Goal: Information Seeking & Learning: Learn about a topic

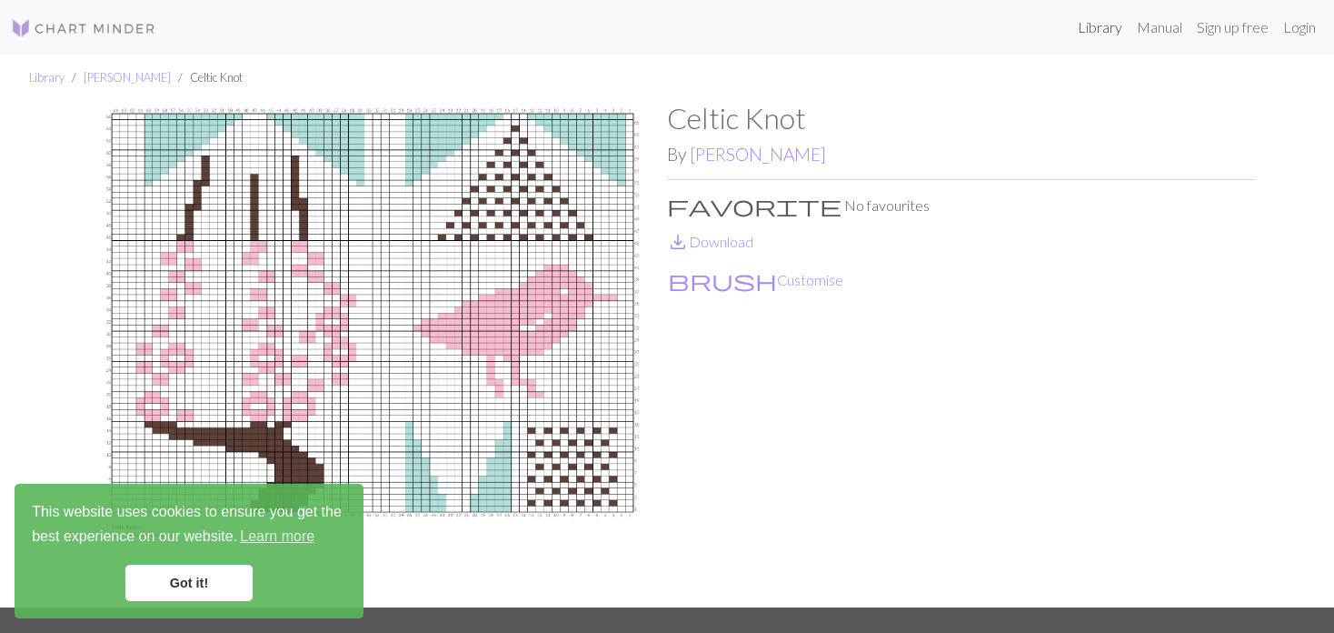
click at [1102, 36] on link "Library" at bounding box center [1100, 27] width 59 height 36
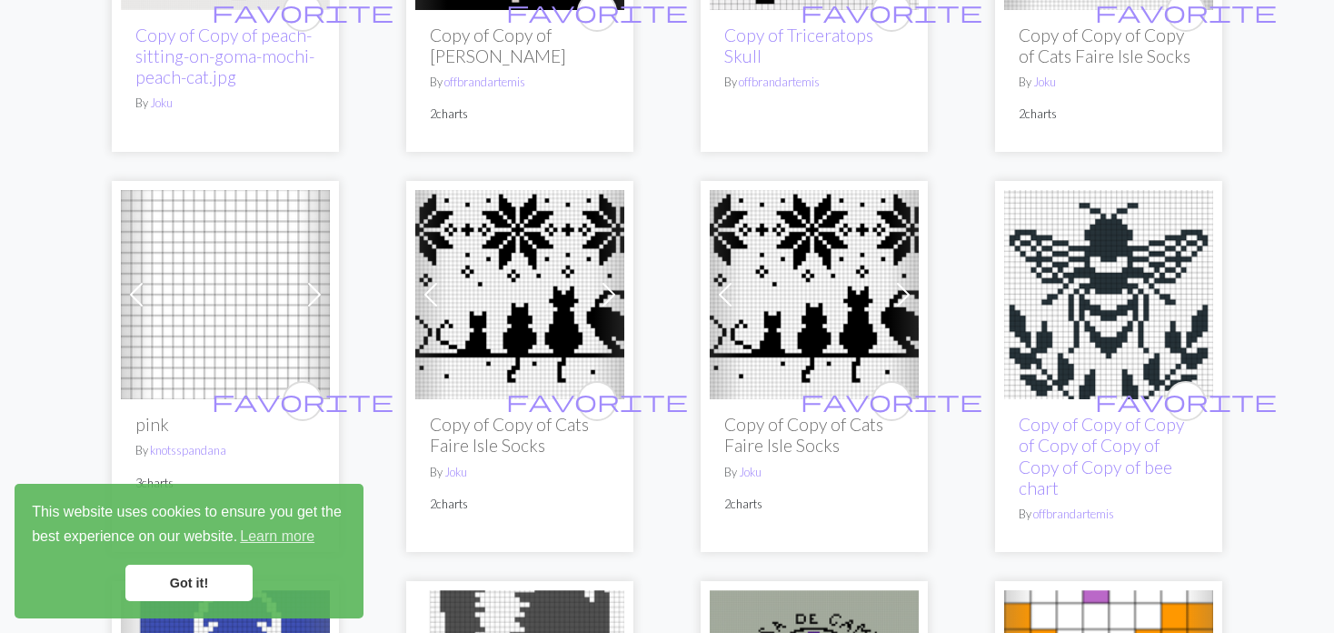
scroll to position [2454, 0]
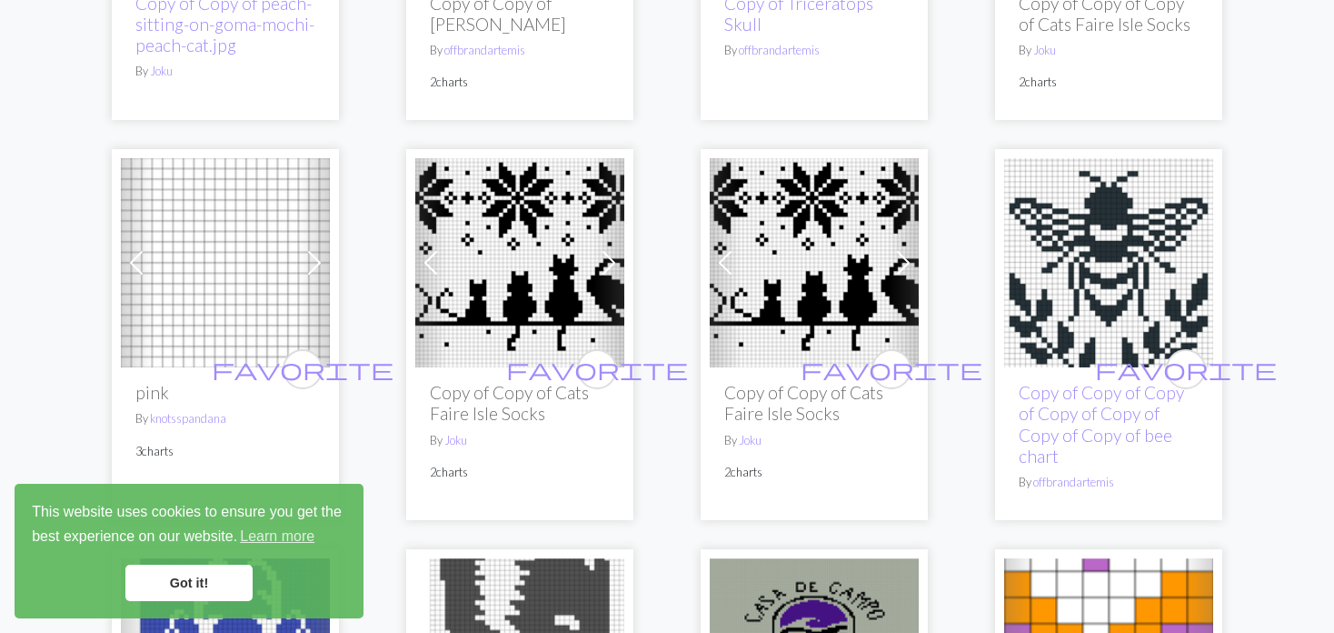
click at [510, 249] on img at bounding box center [519, 262] width 209 height 209
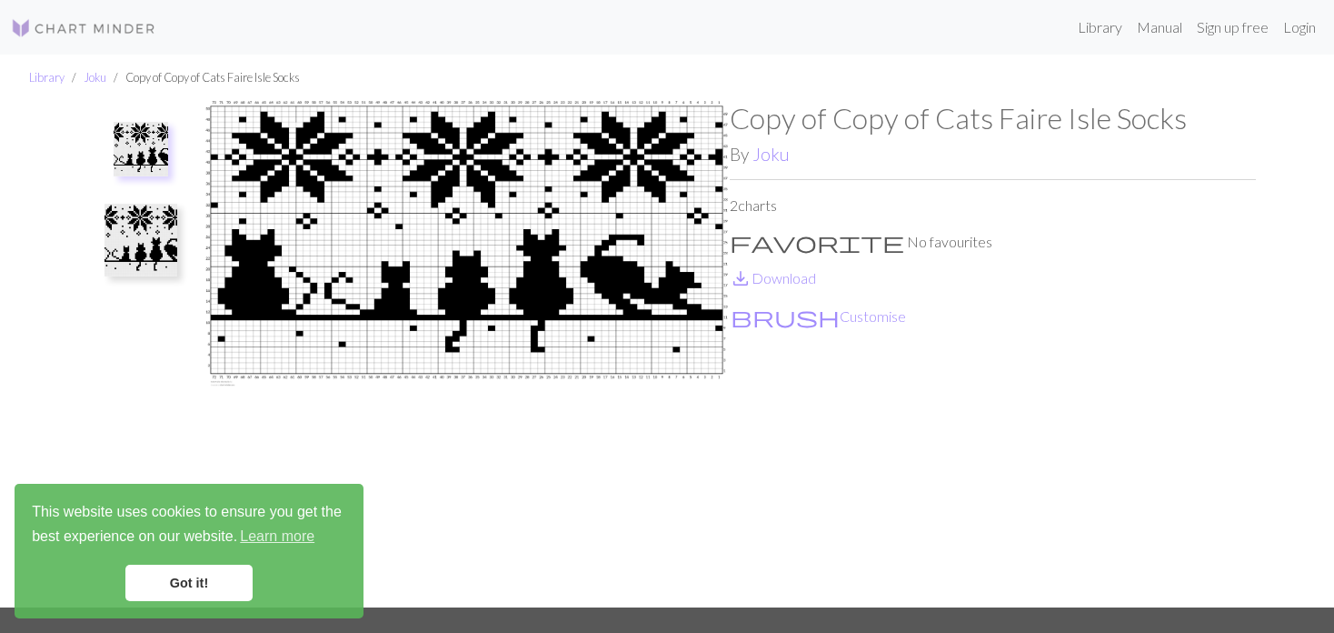
click at [93, 248] on button at bounding box center [141, 239] width 96 height 85
click at [87, 138] on ul at bounding box center [140, 347] width 125 height 492
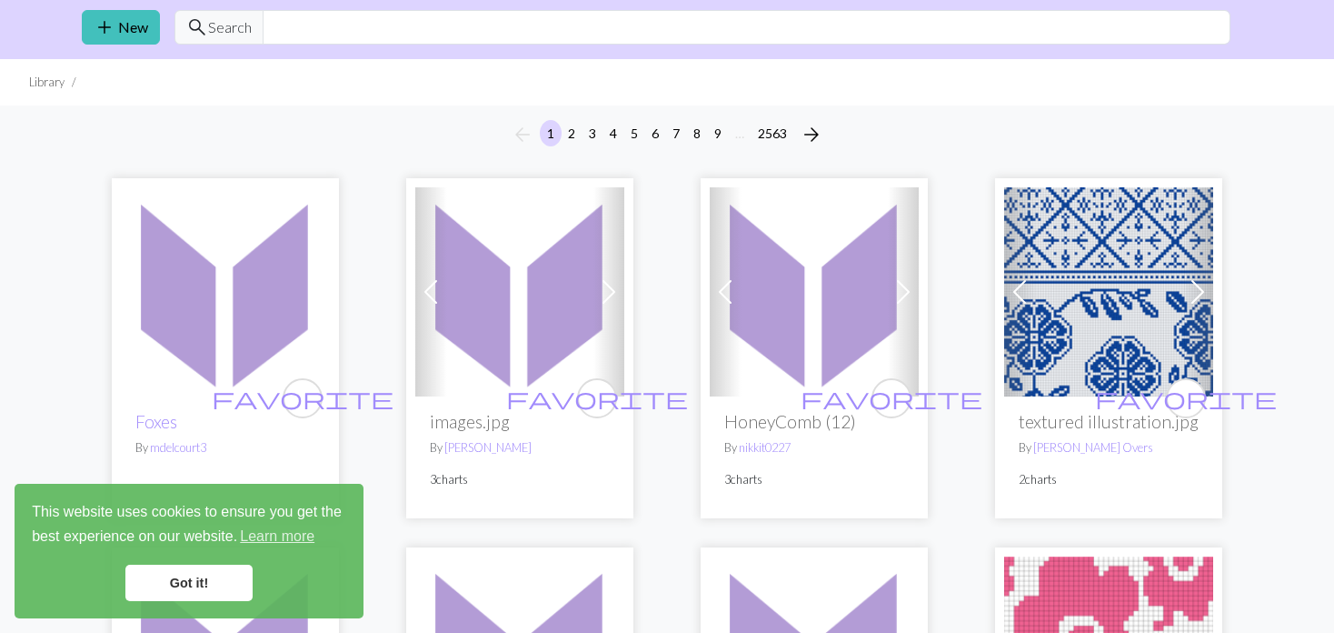
scroll to position [91, 0]
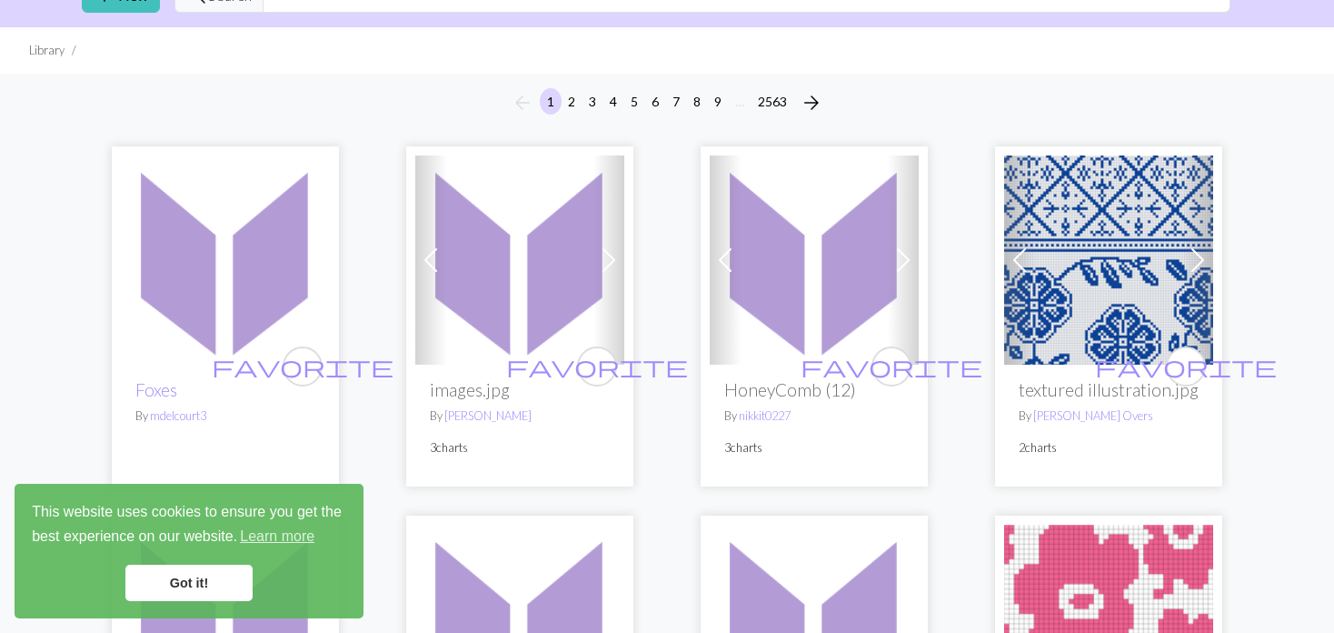
click at [853, 274] on img at bounding box center [814, 259] width 209 height 209
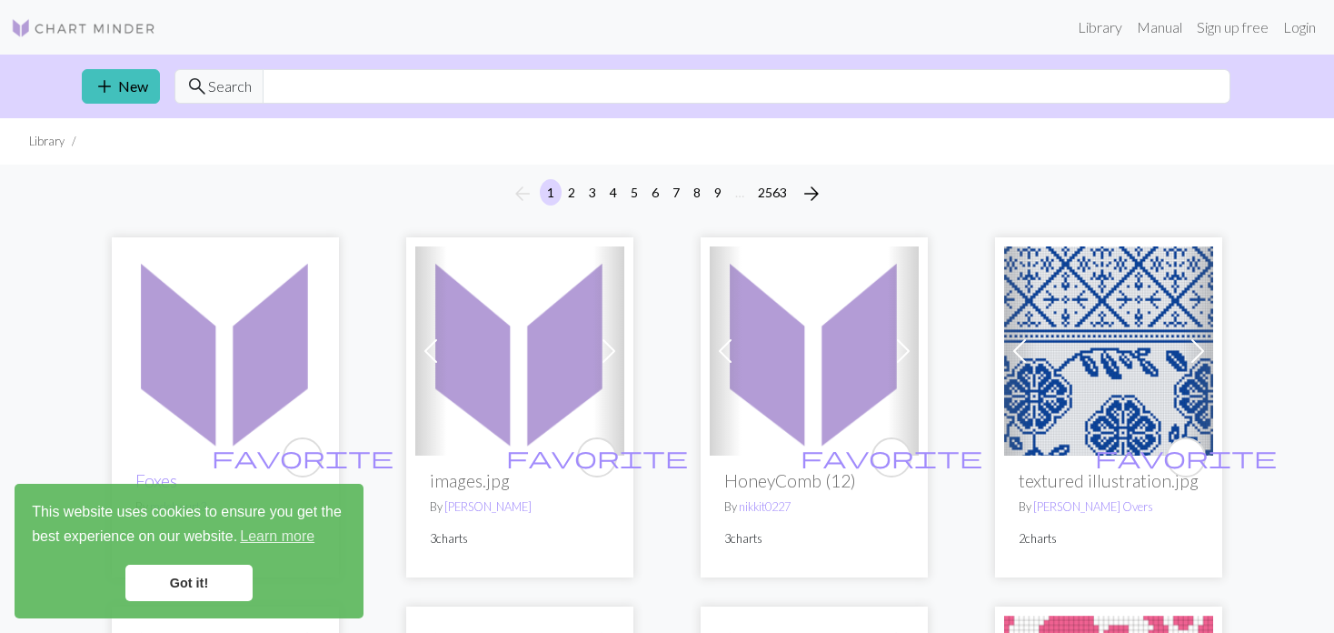
click at [257, 332] on img at bounding box center [225, 350] width 209 height 209
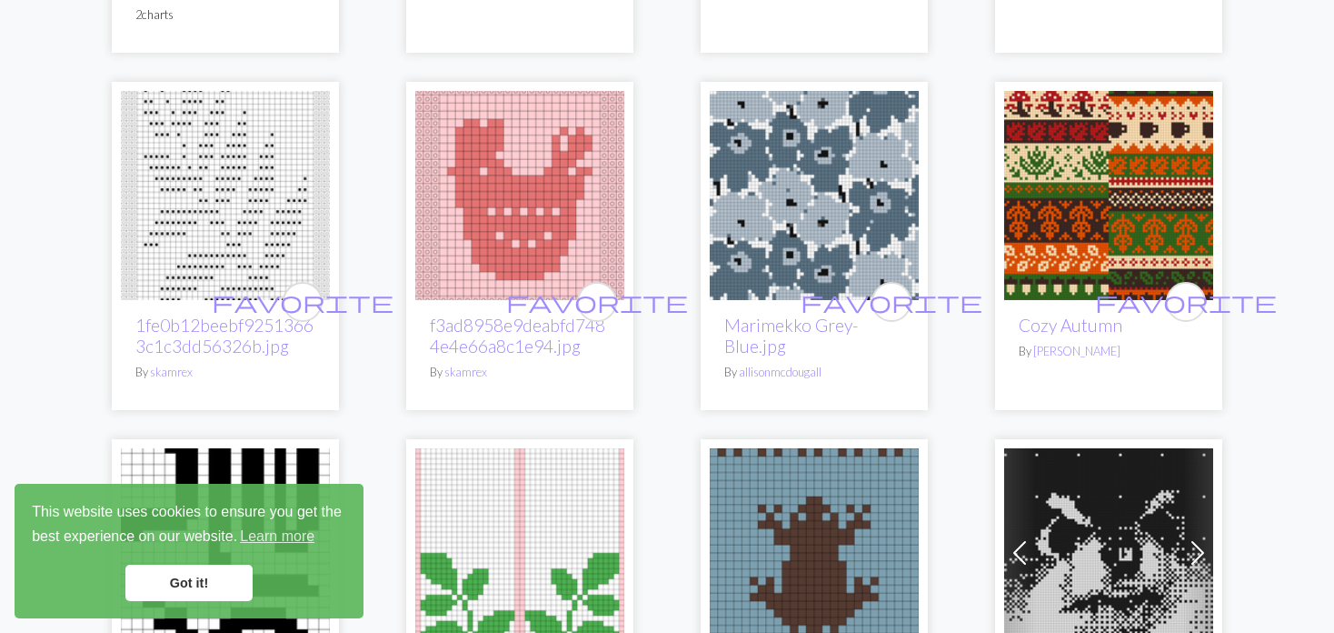
scroll to position [3363, 0]
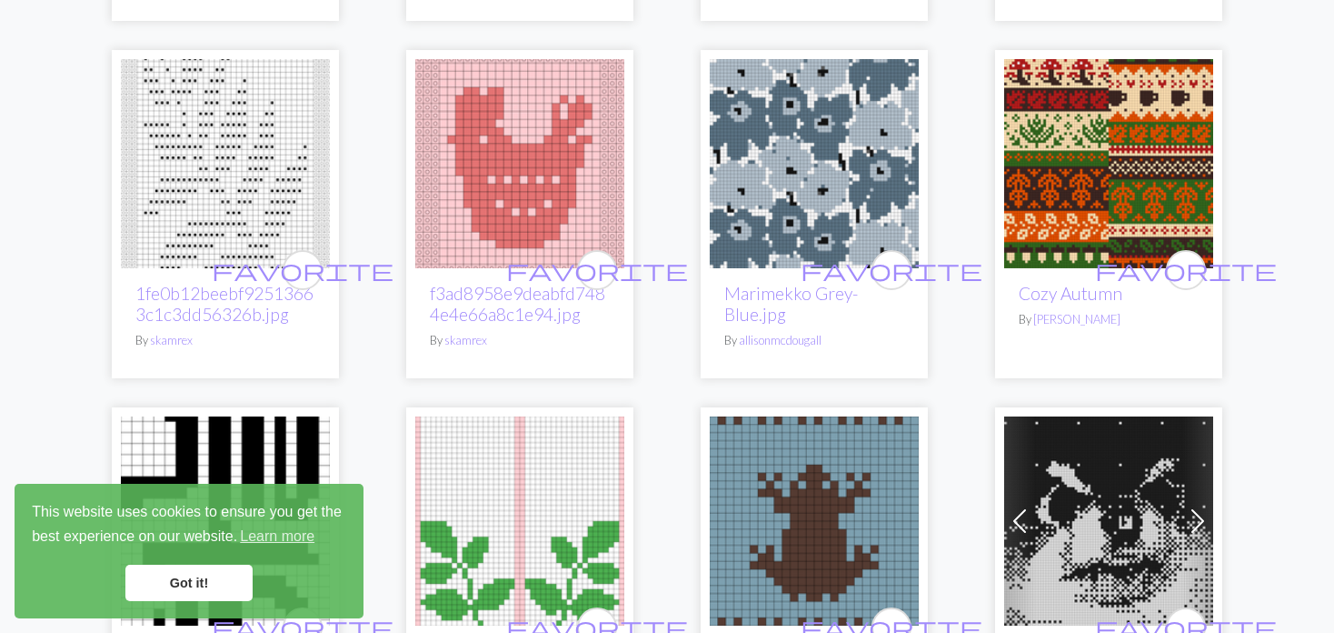
click at [824, 139] on img at bounding box center [814, 163] width 209 height 209
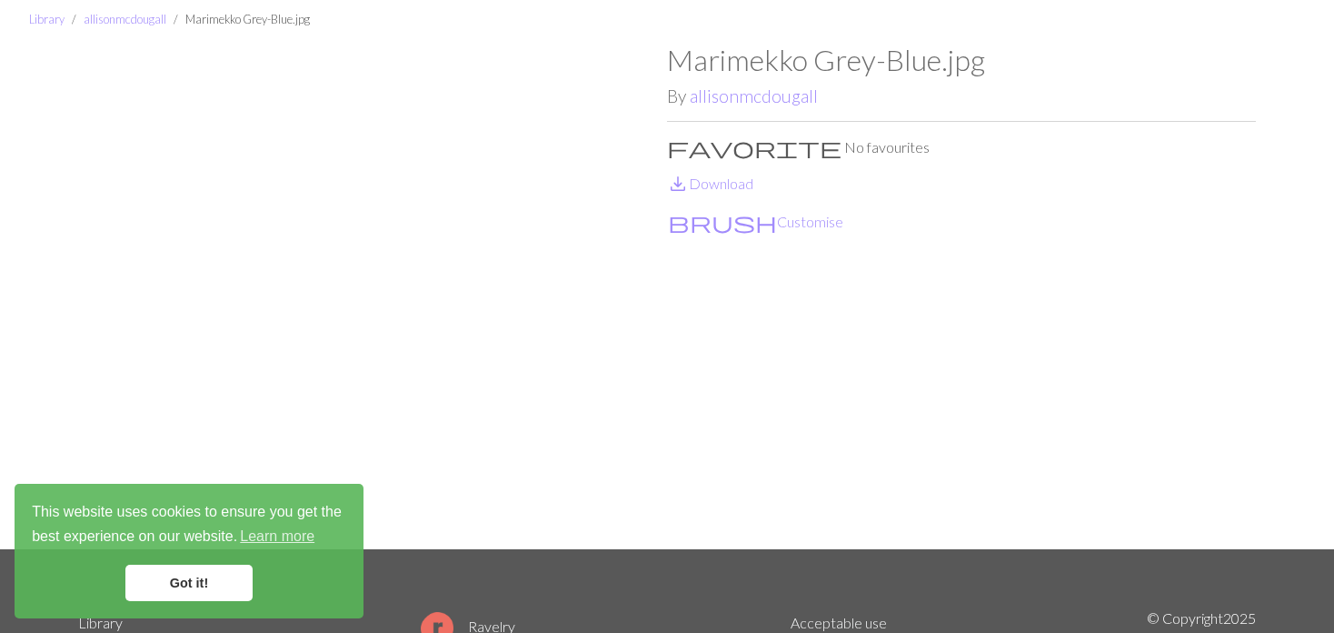
scroll to position [91, 0]
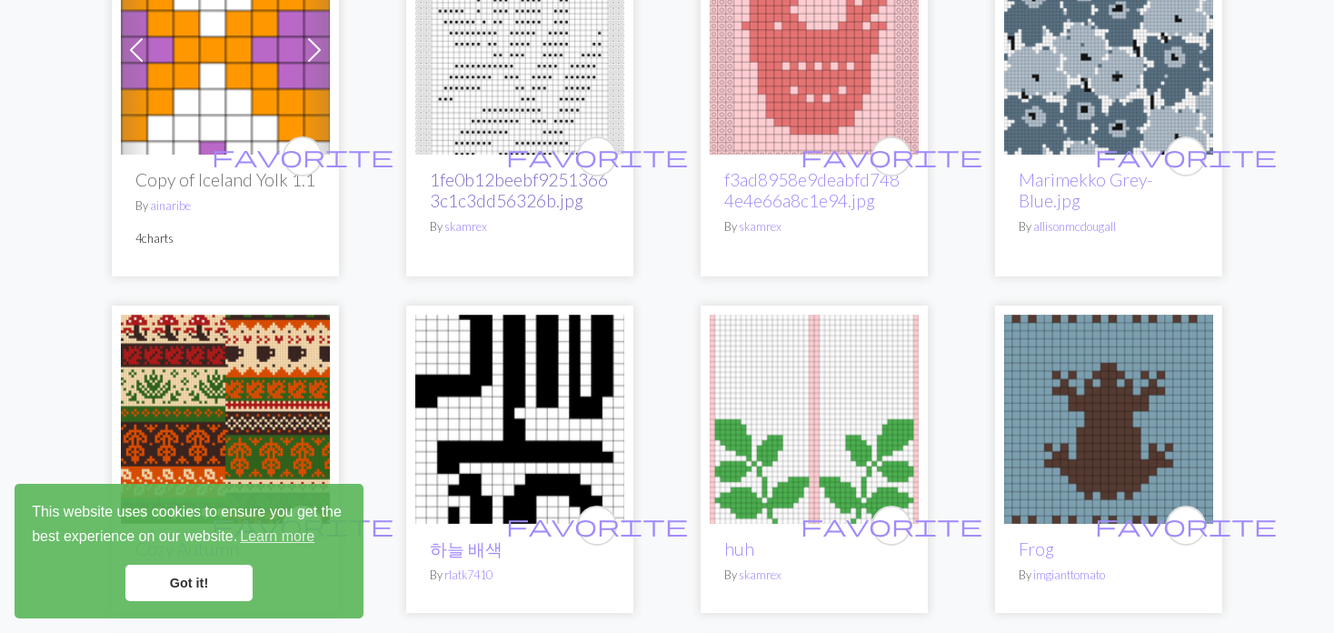
scroll to position [3454, 0]
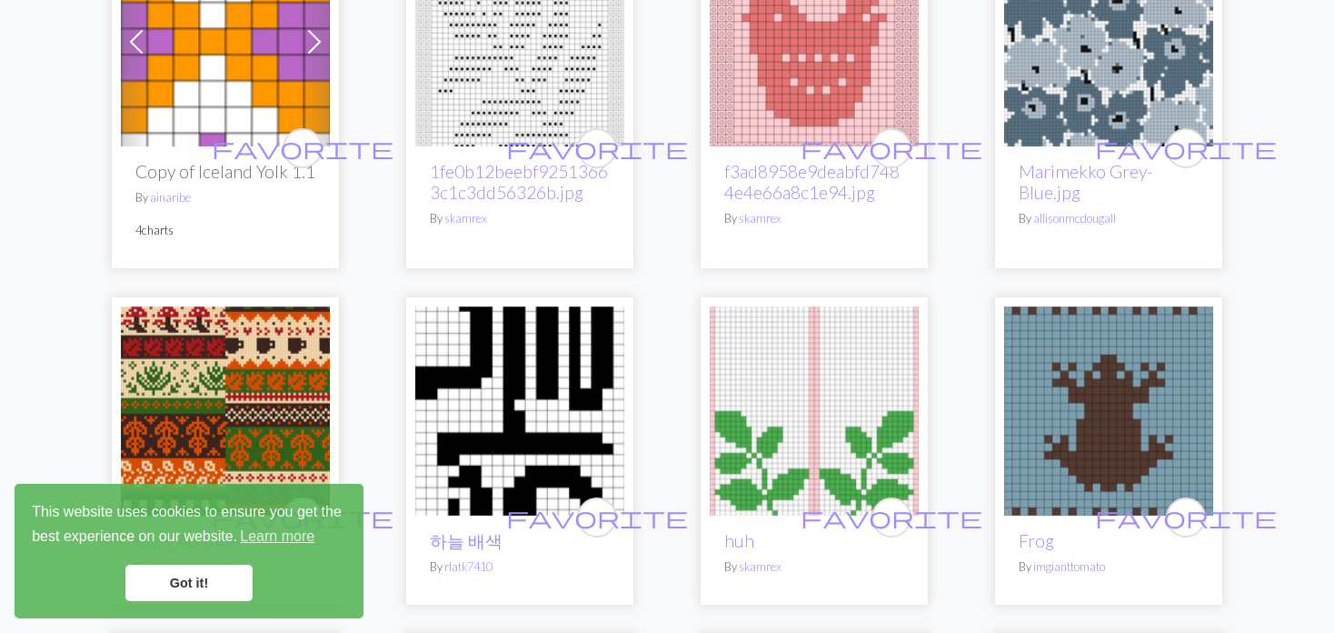
click at [192, 361] on img at bounding box center [225, 410] width 209 height 209
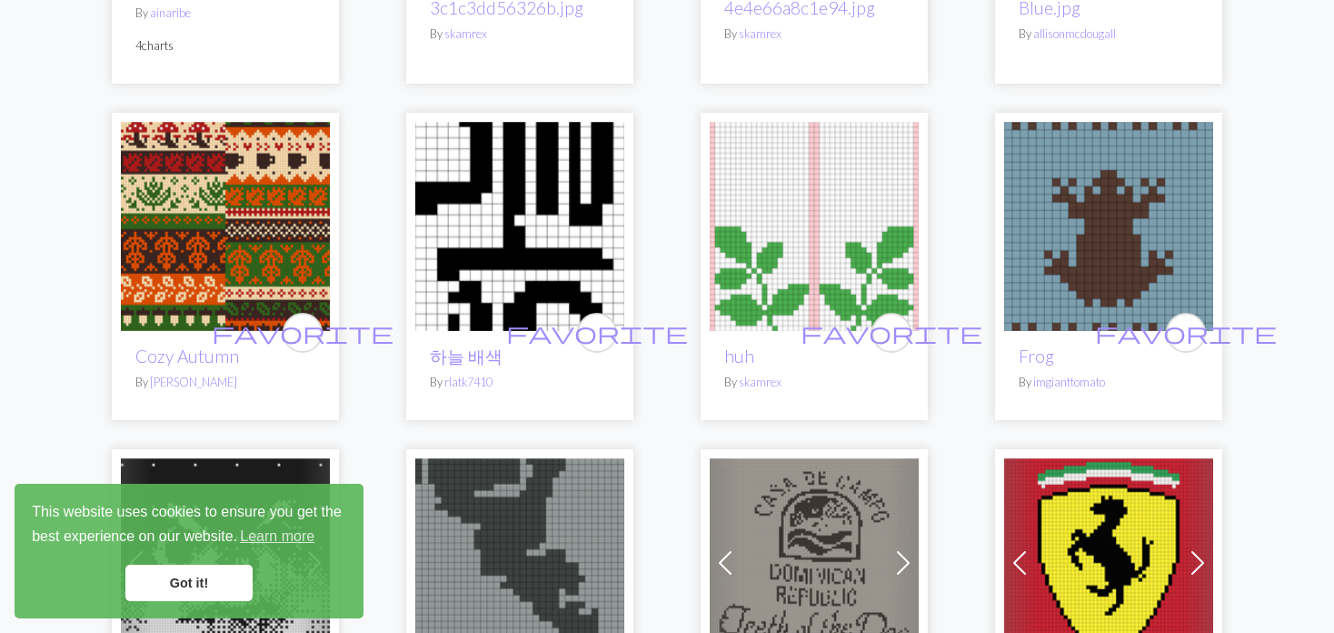
scroll to position [3636, 0]
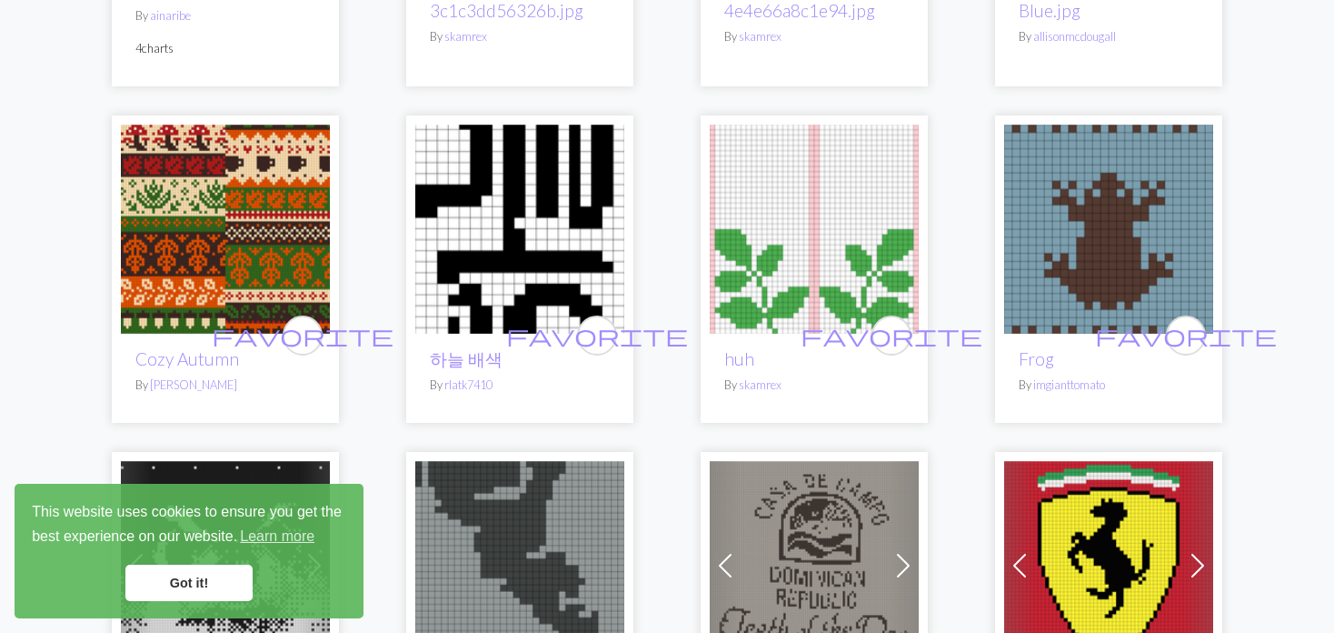
click at [817, 224] on img at bounding box center [814, 229] width 209 height 209
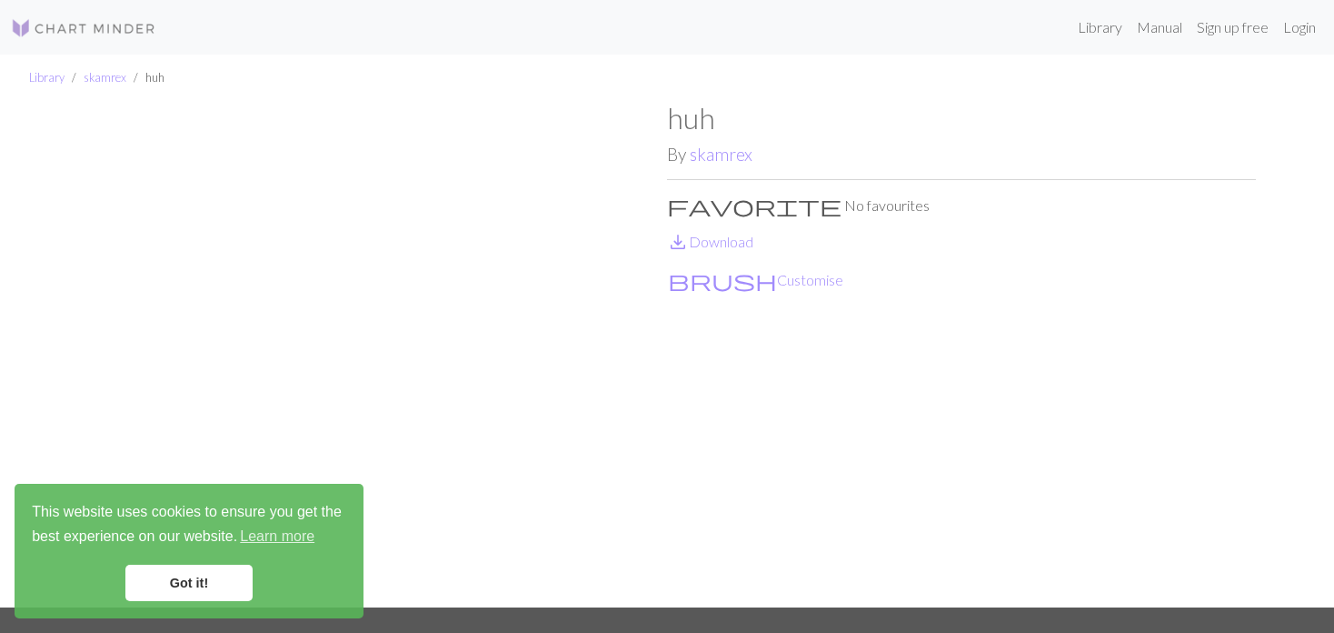
scroll to position [91, 0]
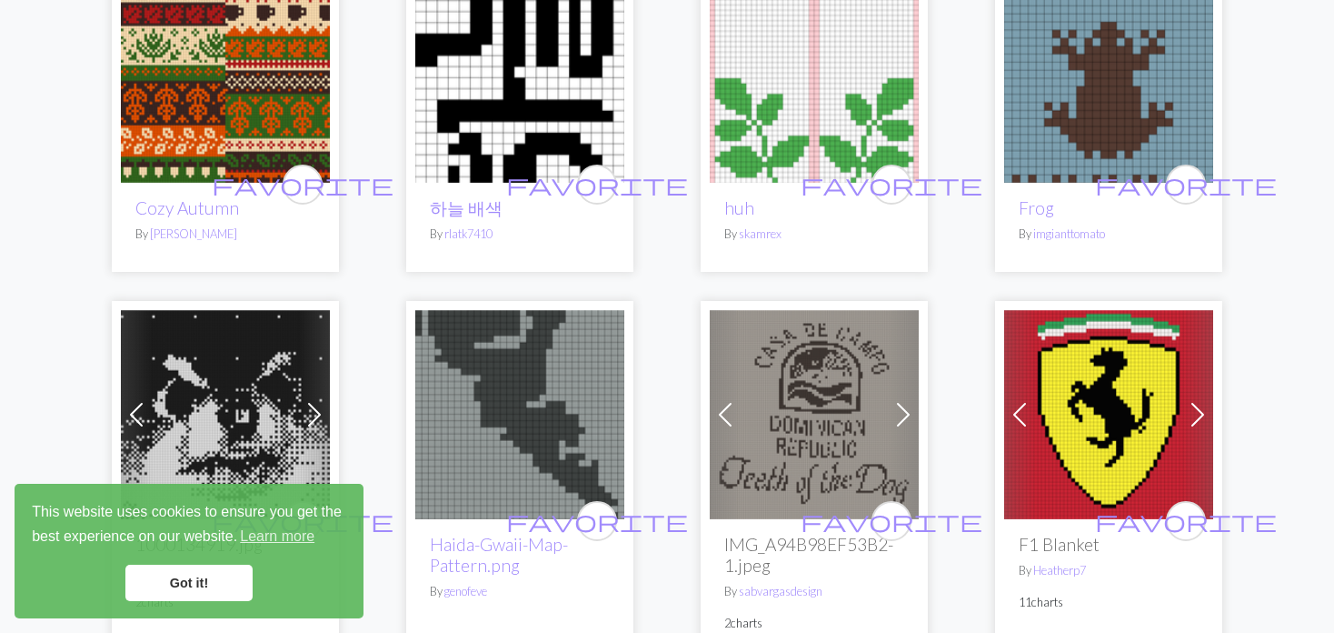
scroll to position [3908, 0]
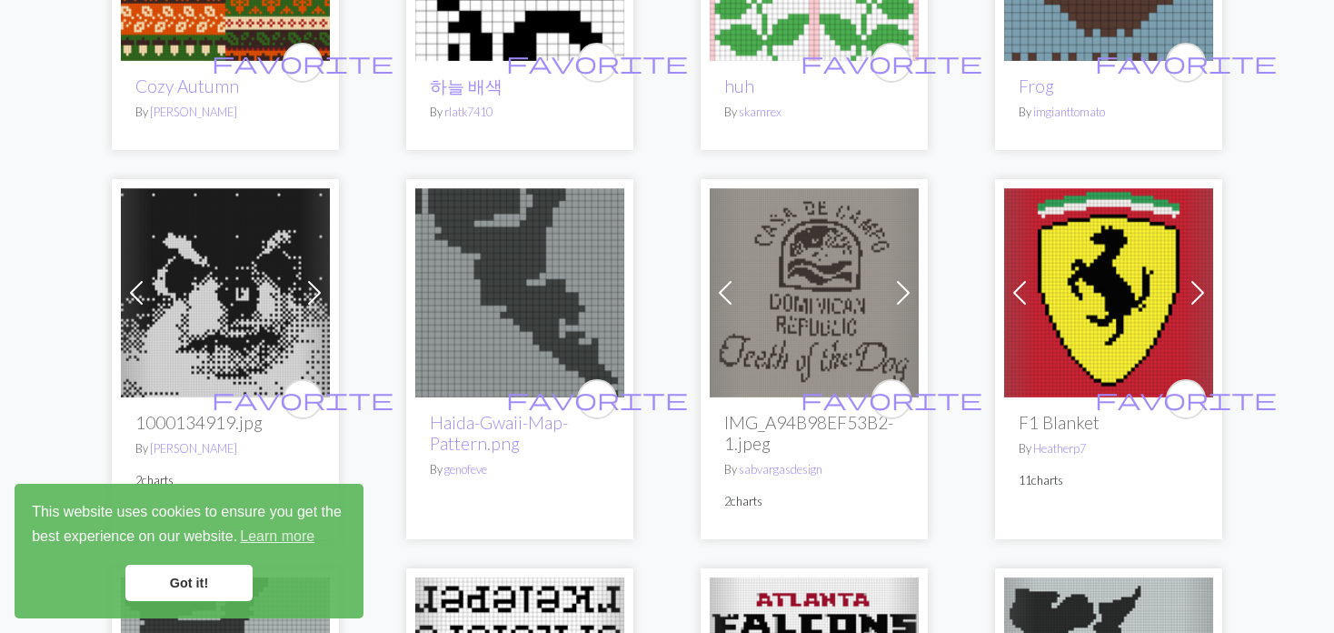
click at [1027, 278] on span at bounding box center [1019, 292] width 29 height 29
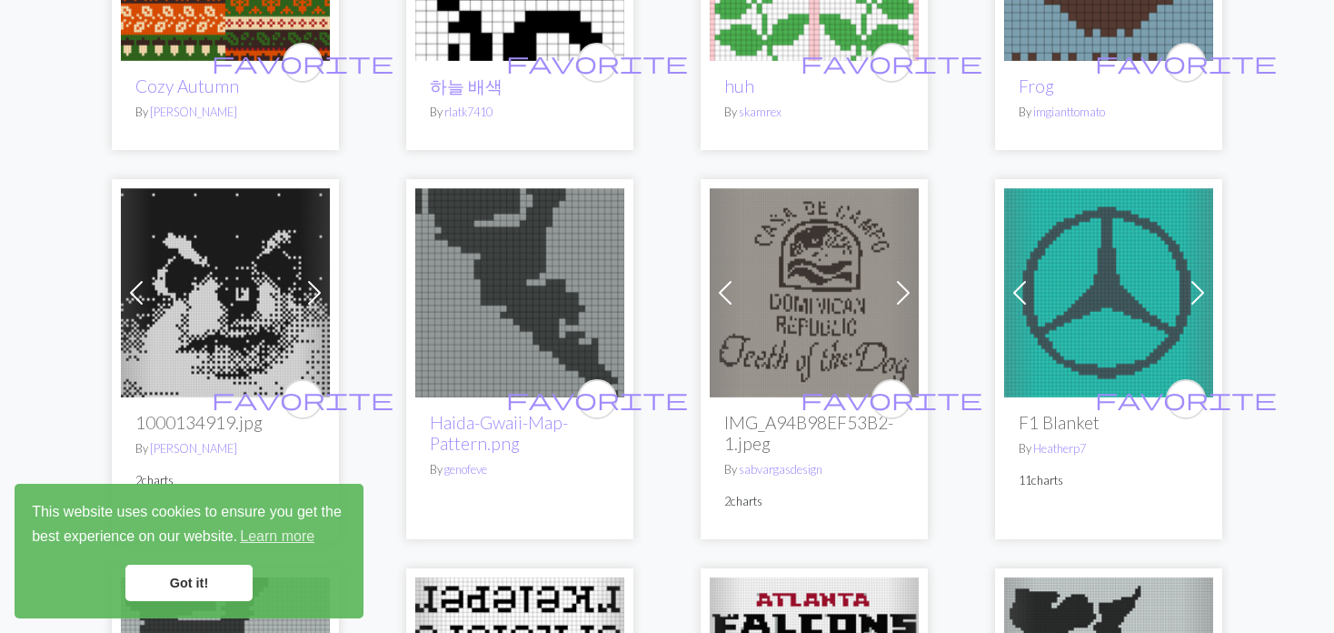
click at [1027, 278] on span at bounding box center [1019, 292] width 29 height 29
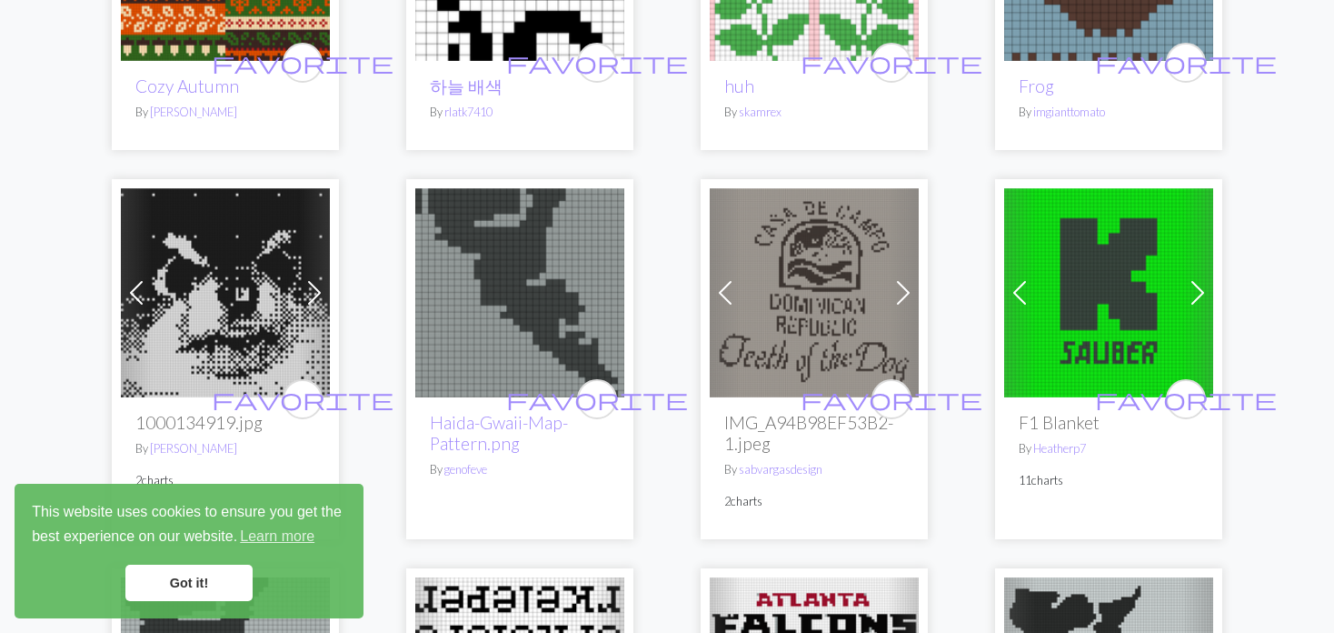
click at [1027, 278] on span at bounding box center [1019, 292] width 29 height 29
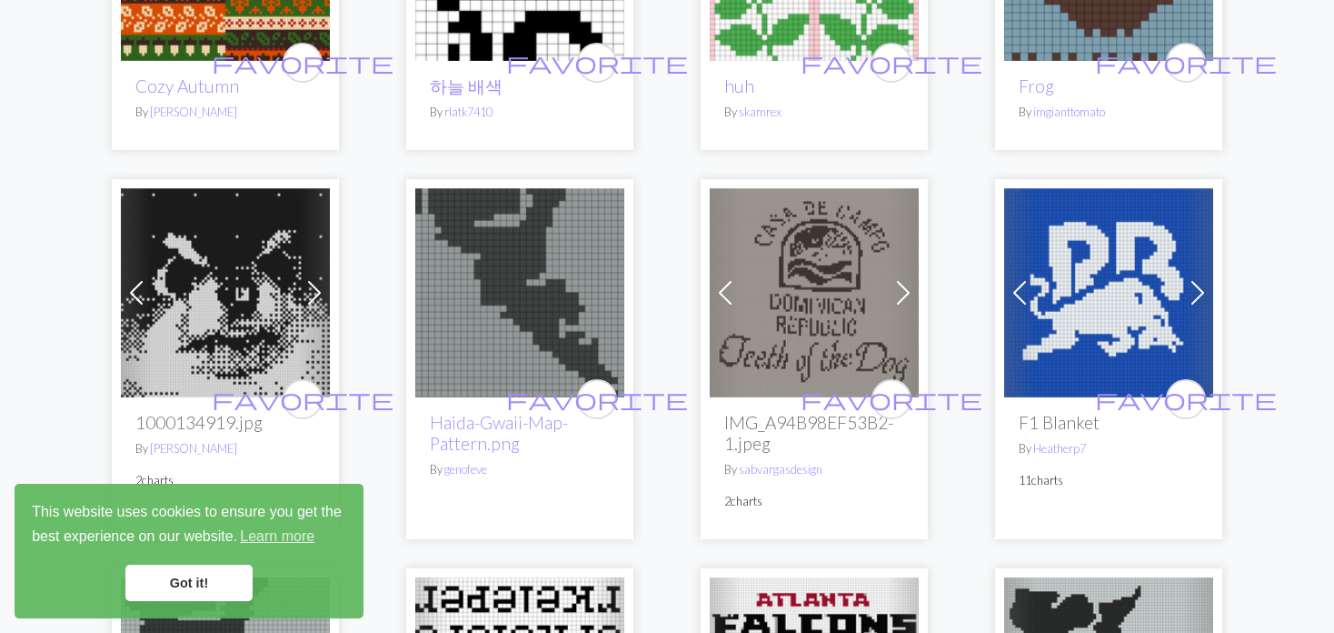
click at [1027, 278] on span at bounding box center [1019, 292] width 29 height 29
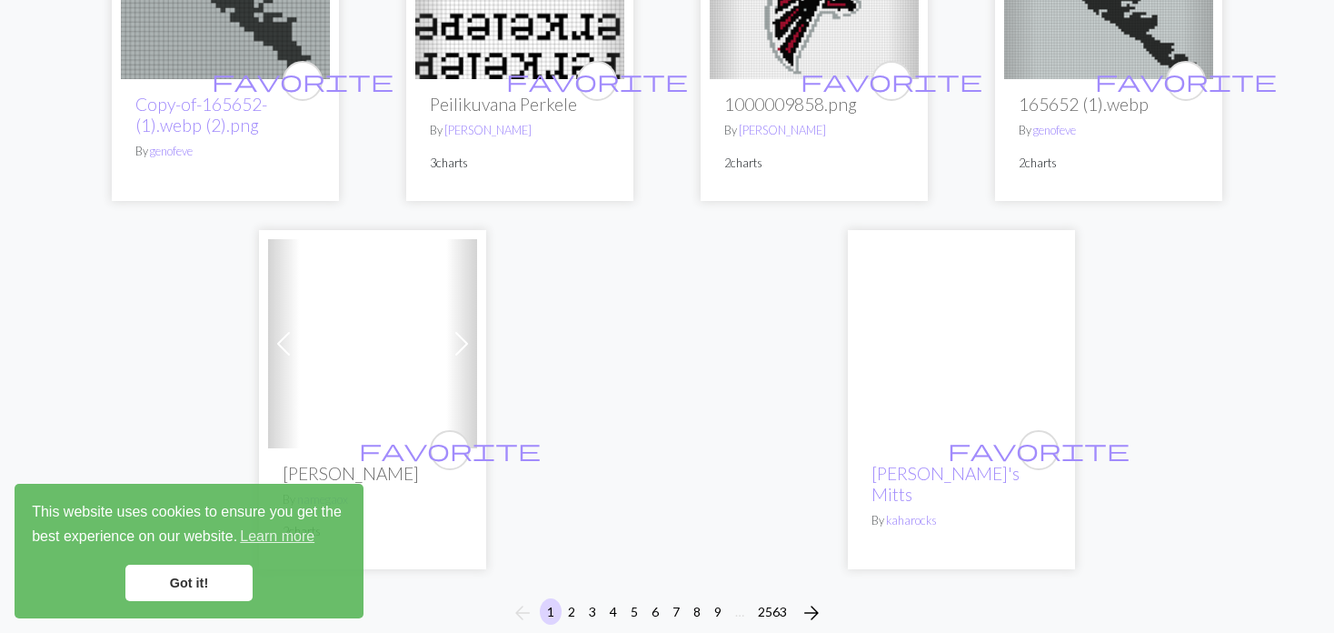
scroll to position [4635, 0]
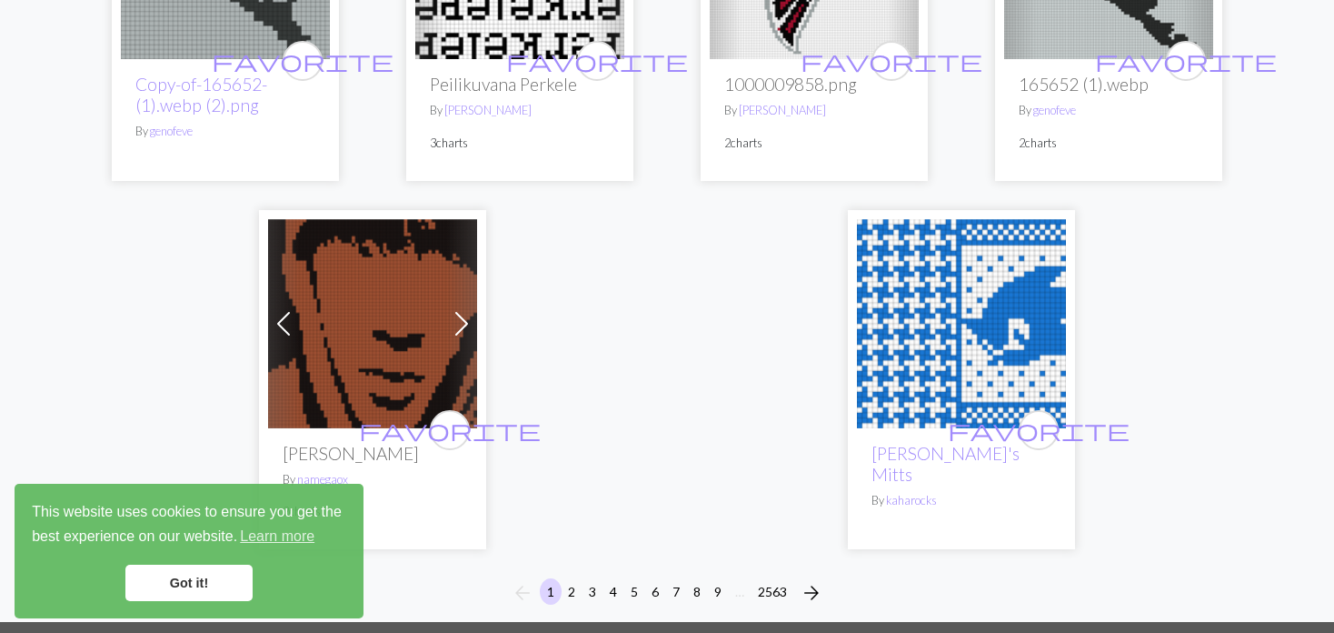
click at [1003, 302] on img at bounding box center [961, 323] width 209 height 209
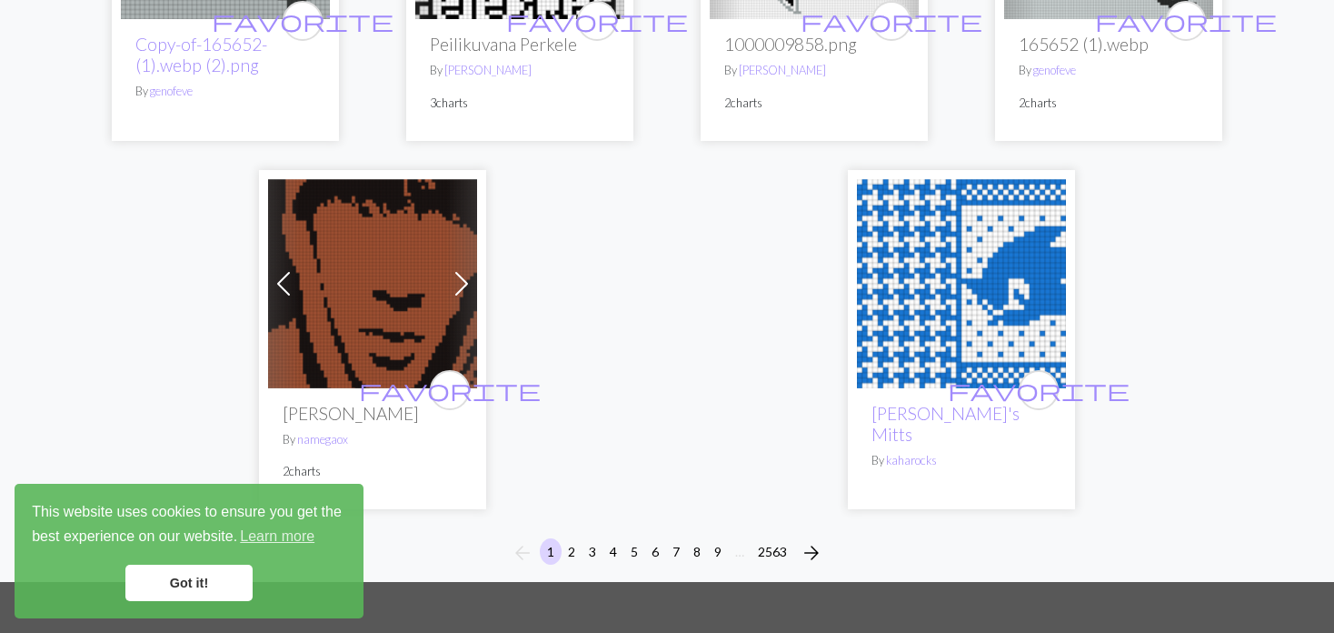
scroll to position [4631, 0]
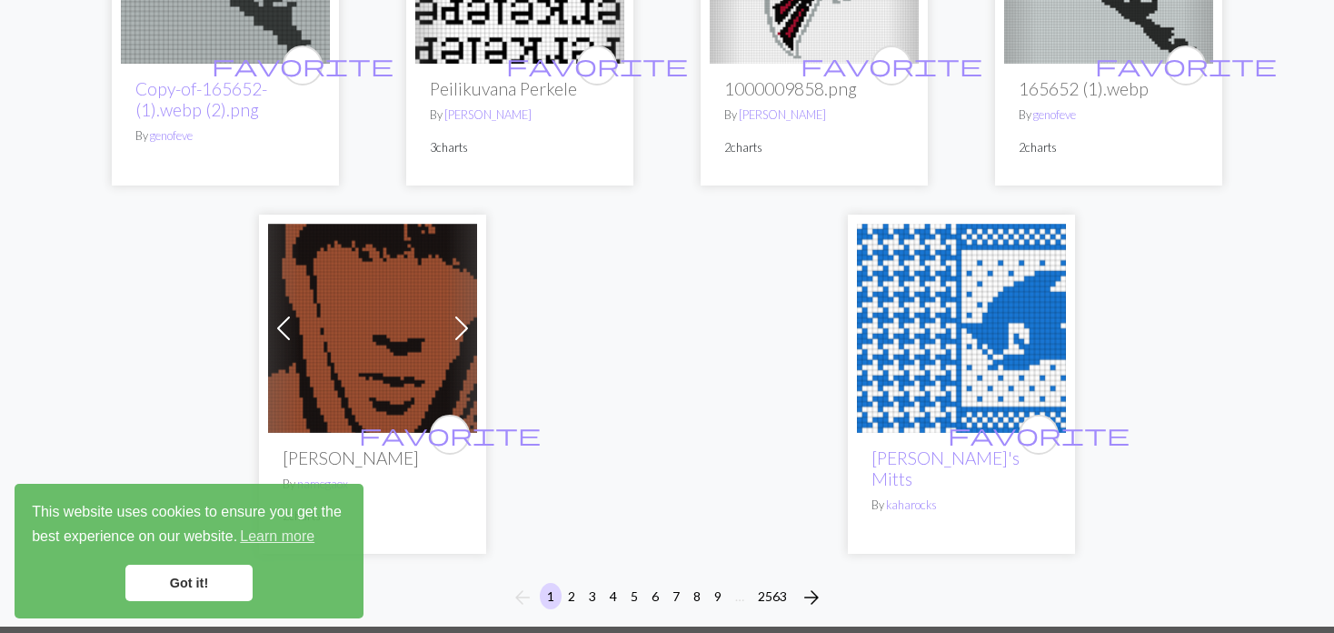
click at [456, 314] on span at bounding box center [461, 328] width 29 height 29
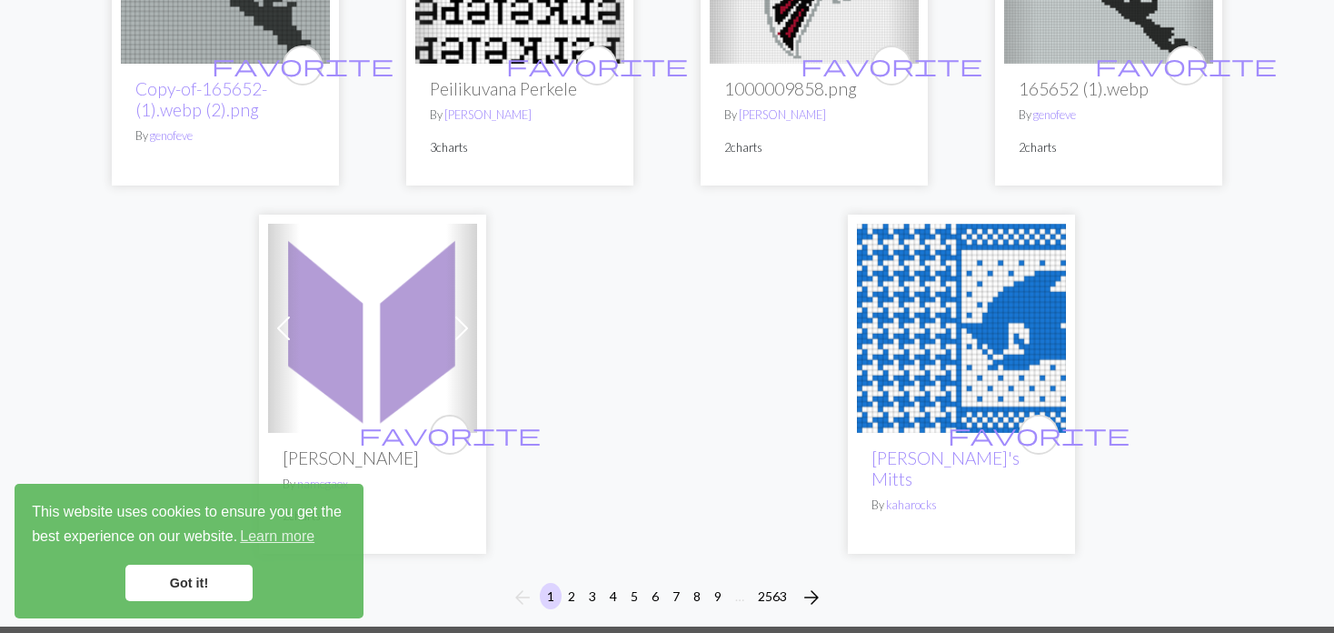
click at [451, 314] on span at bounding box center [461, 328] width 29 height 29
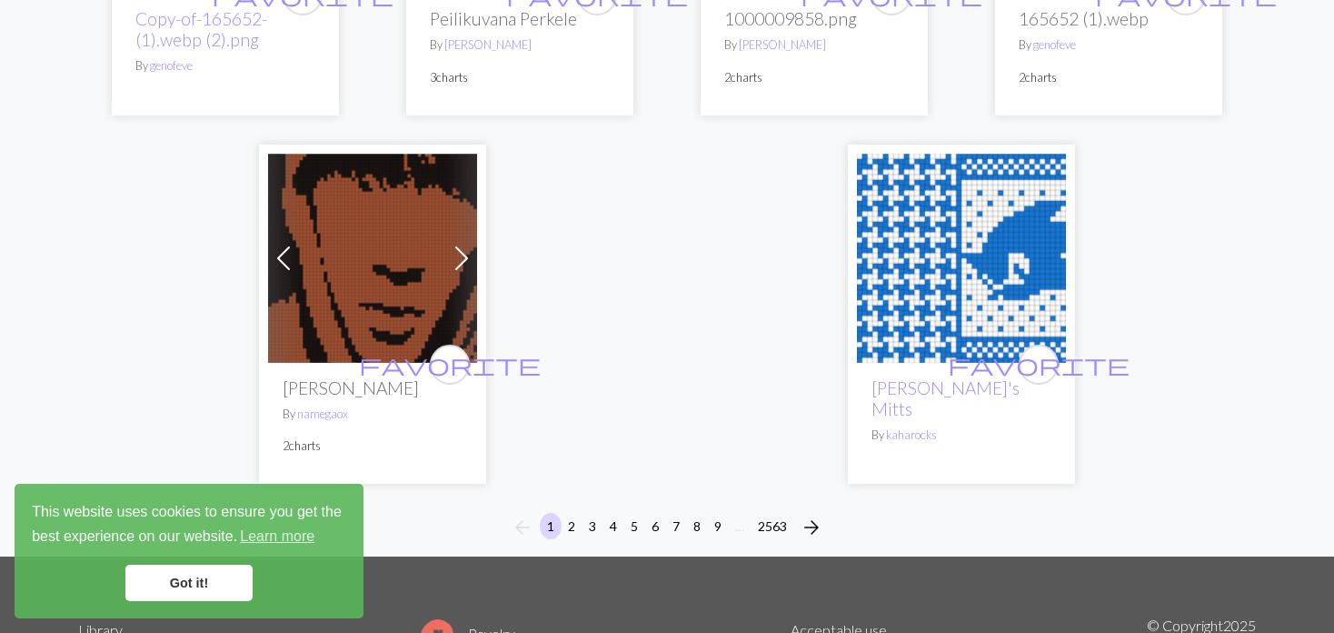
scroll to position [4904, 0]
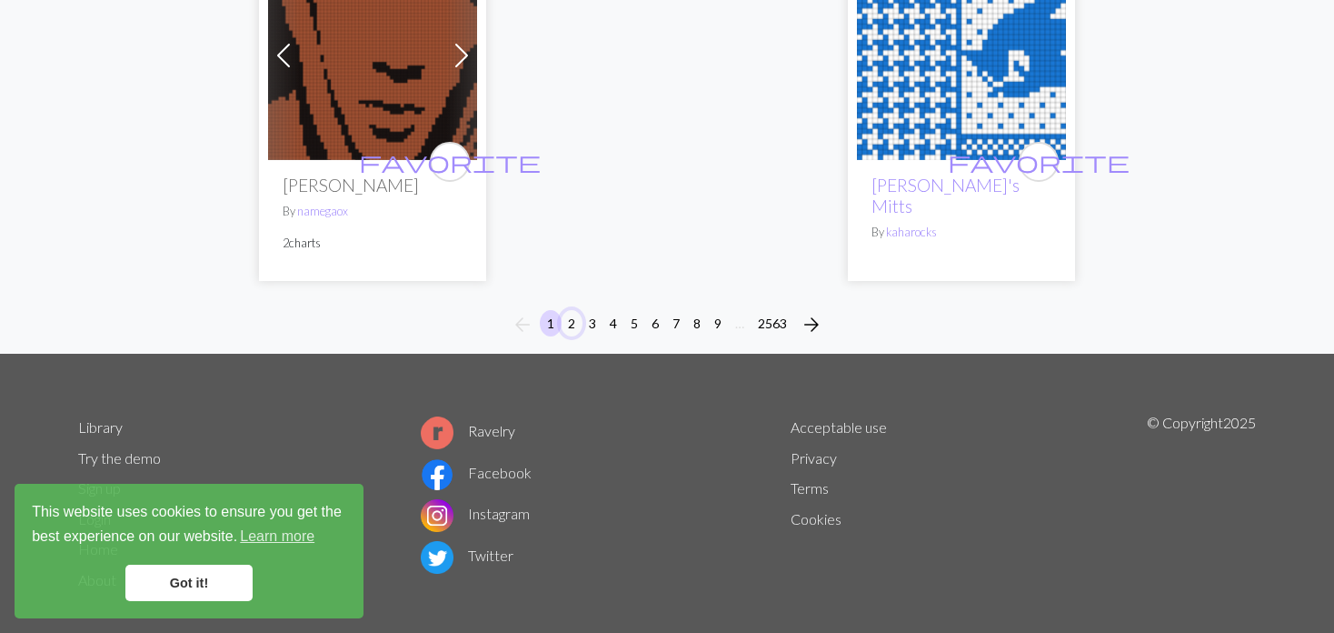
click at [568, 310] on button "2" at bounding box center [572, 323] width 22 height 26
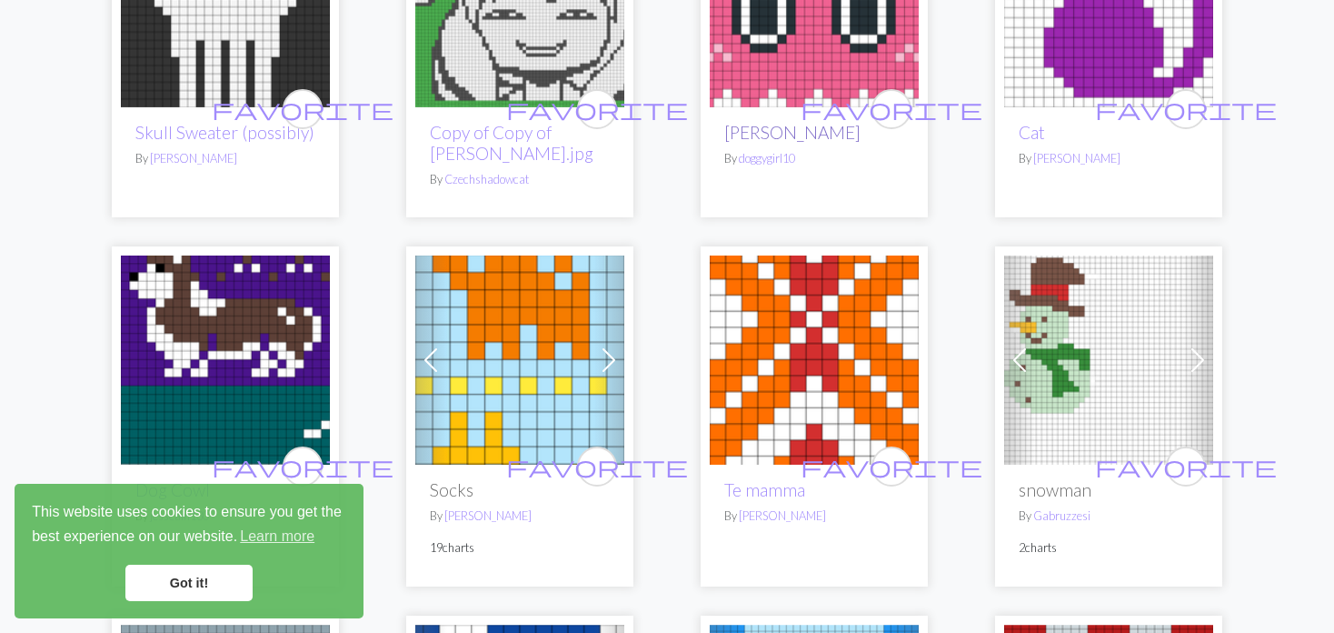
scroll to position [2818, 0]
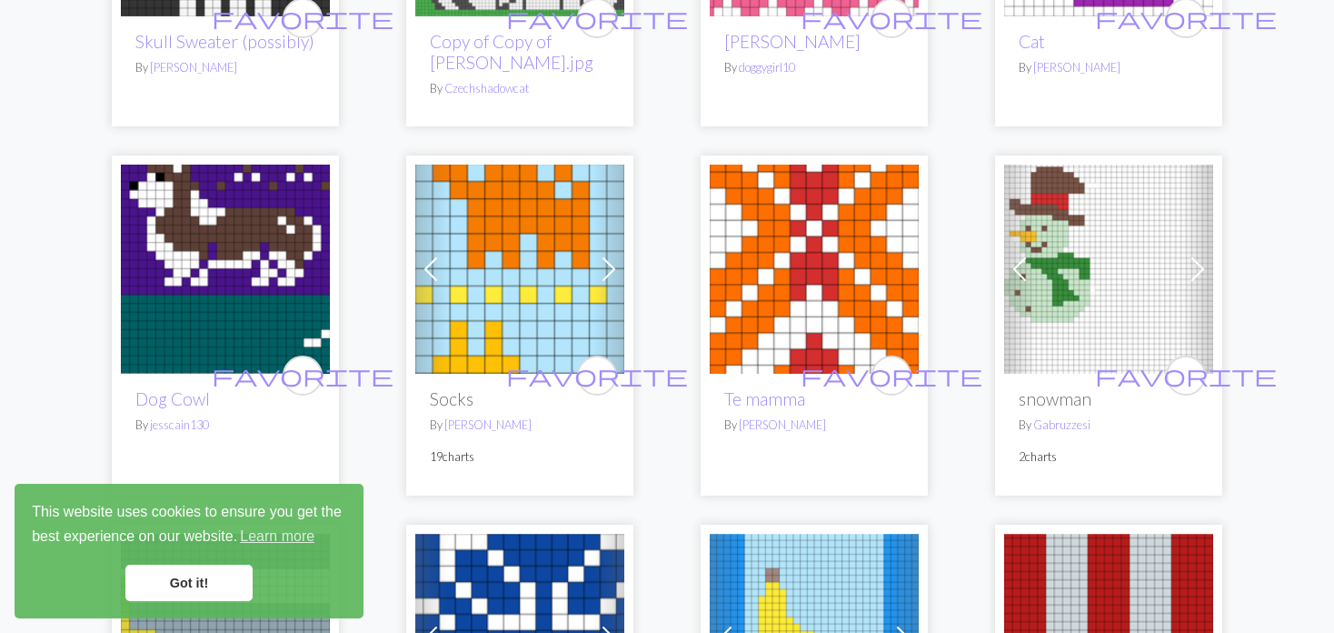
click at [581, 234] on img at bounding box center [519, 269] width 209 height 209
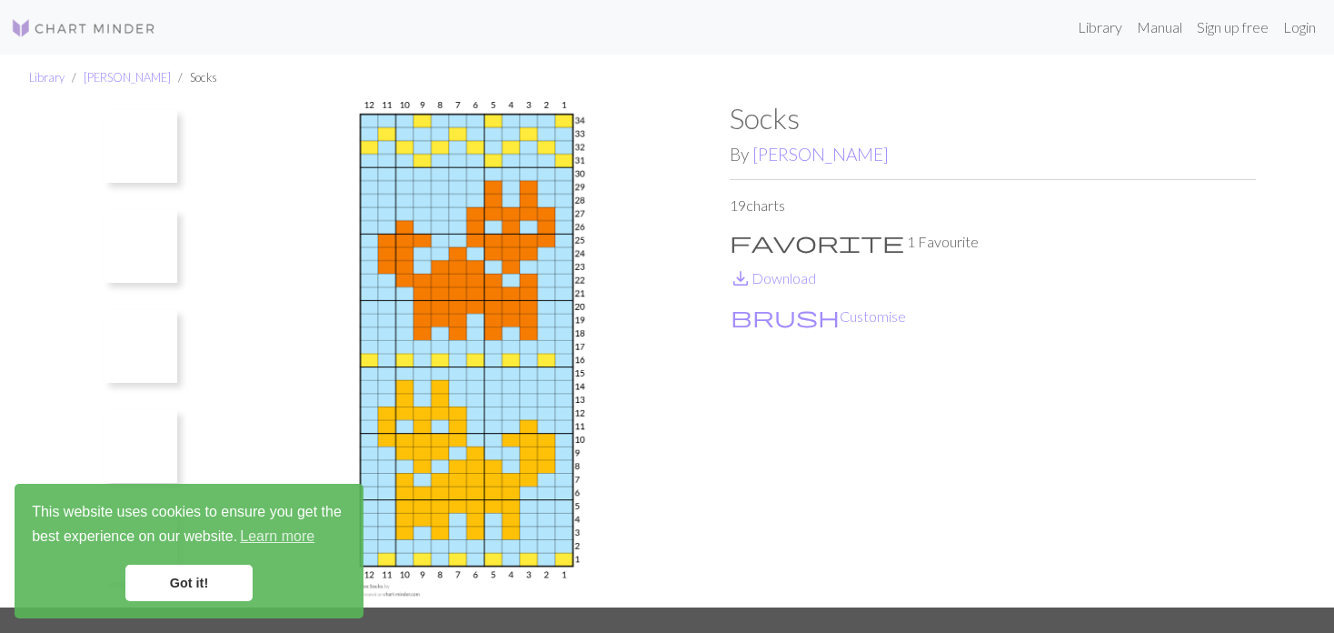
scroll to position [1397, 0]
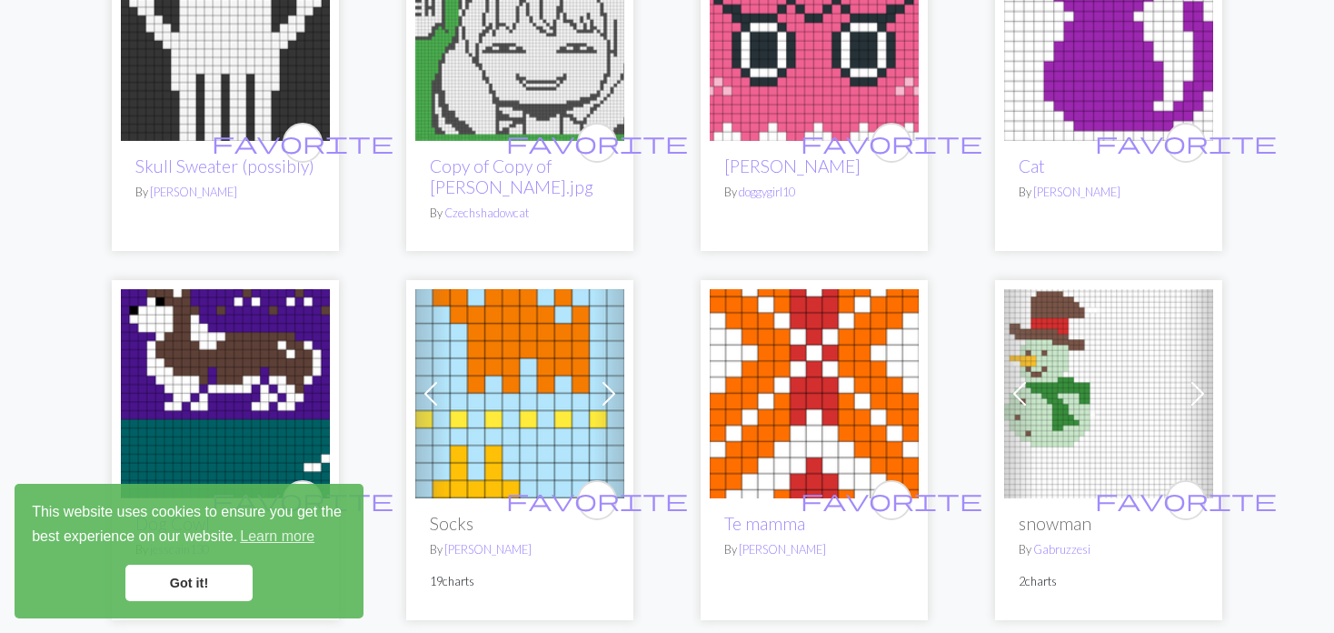
scroll to position [2727, 0]
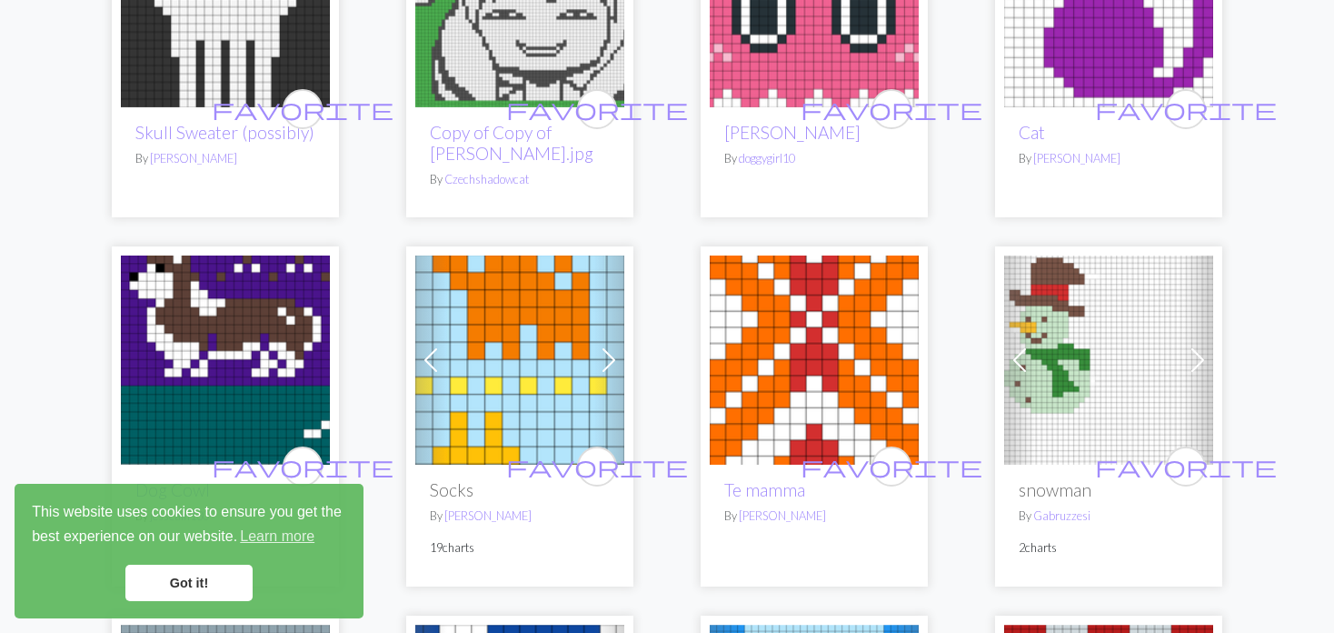
click at [1093, 310] on img at bounding box center [1108, 359] width 209 height 209
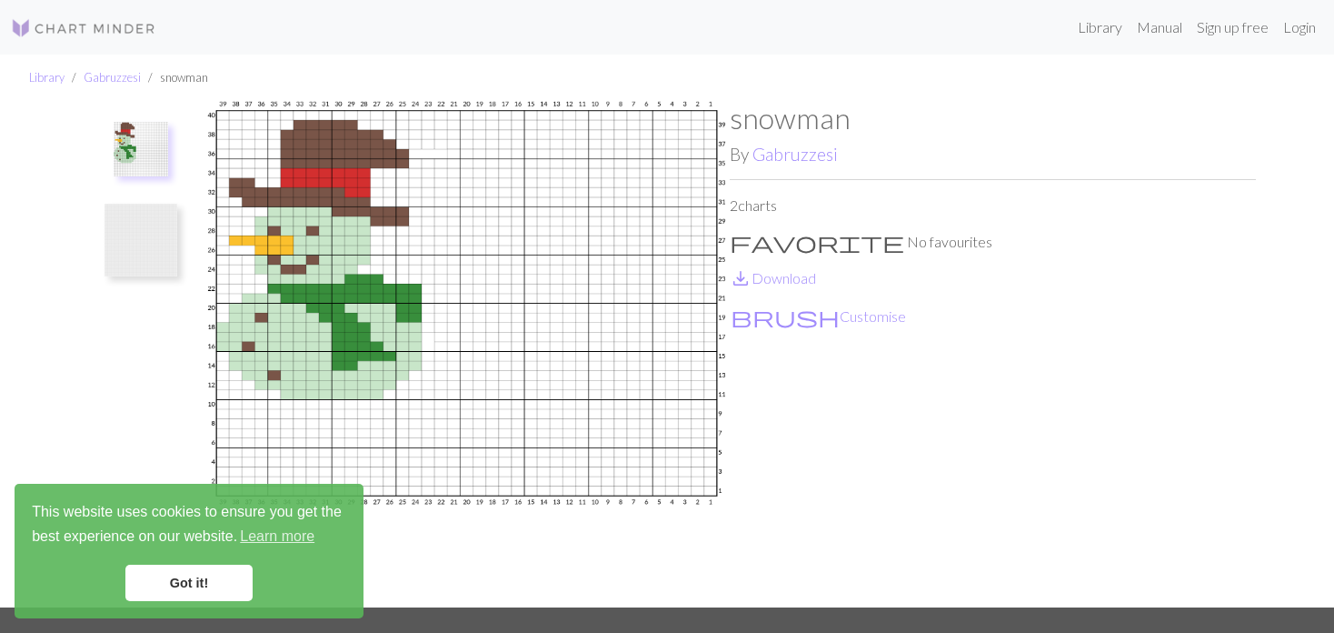
click at [83, 259] on ul at bounding box center [140, 347] width 125 height 492
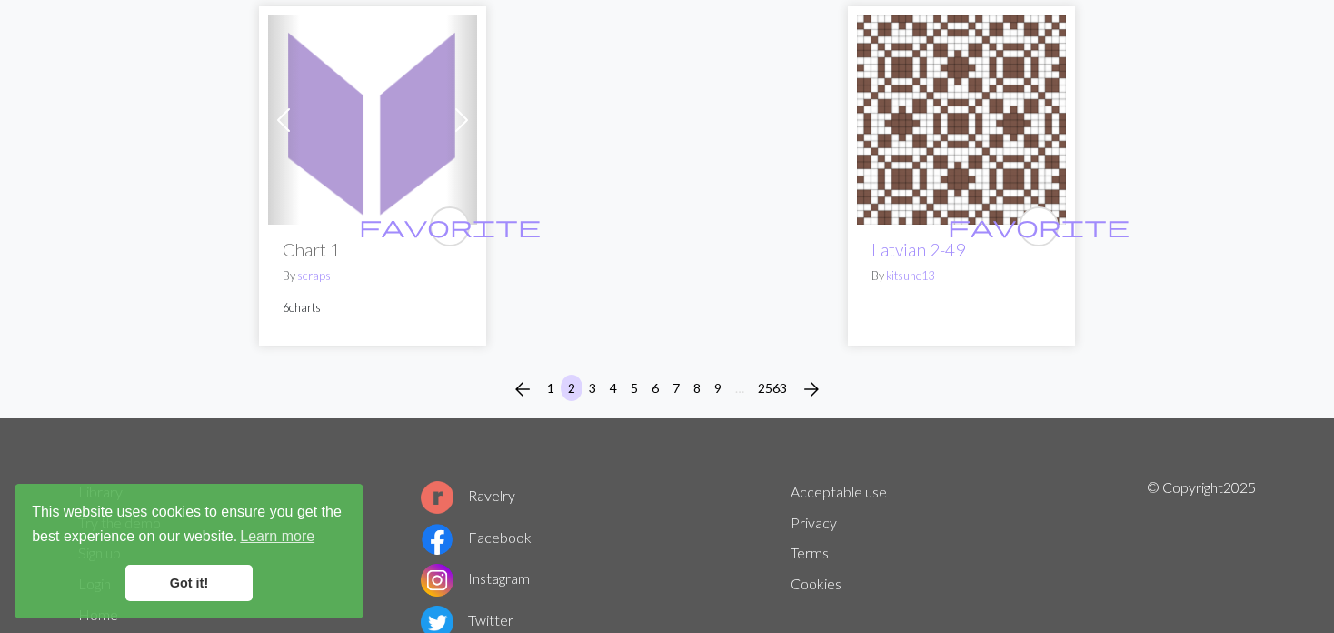
scroll to position [5028, 0]
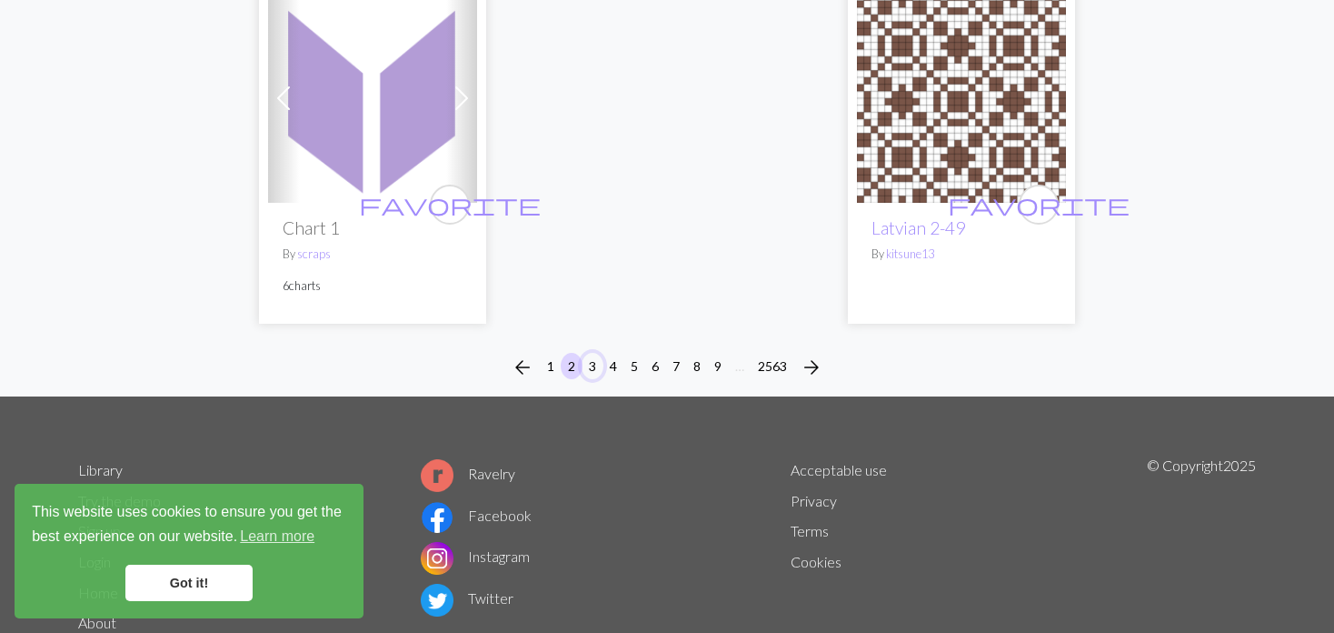
click at [596, 353] on button "3" at bounding box center [593, 366] width 22 height 26
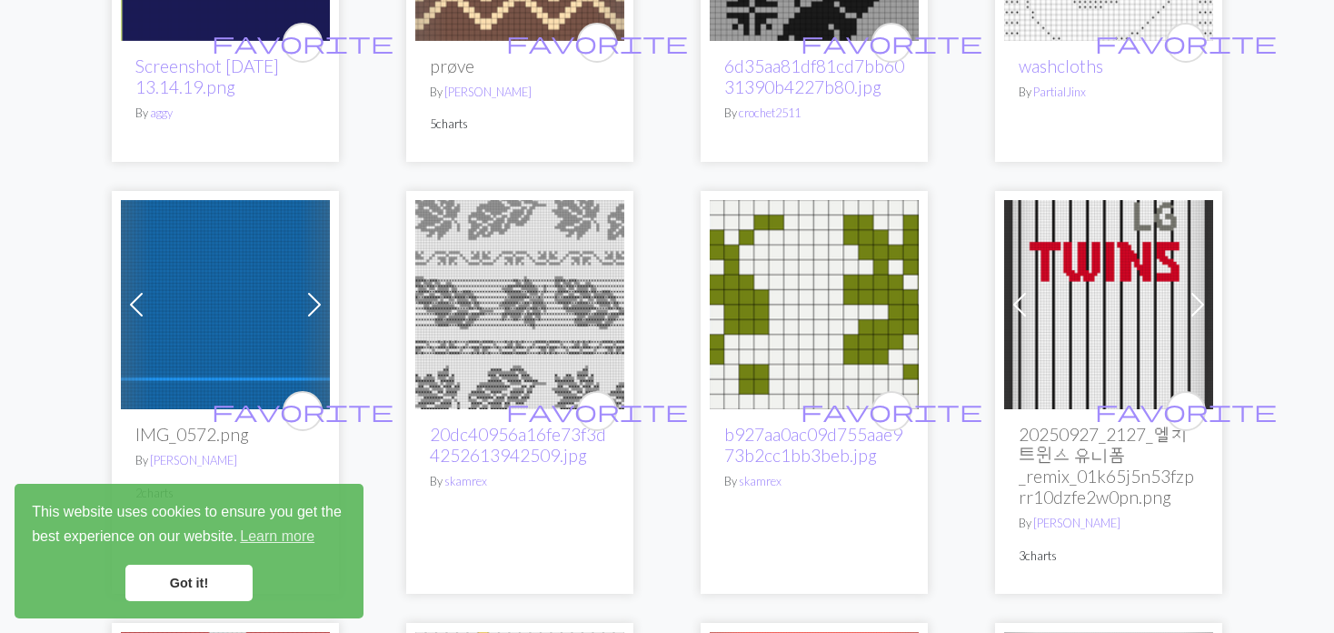
scroll to position [3363, 0]
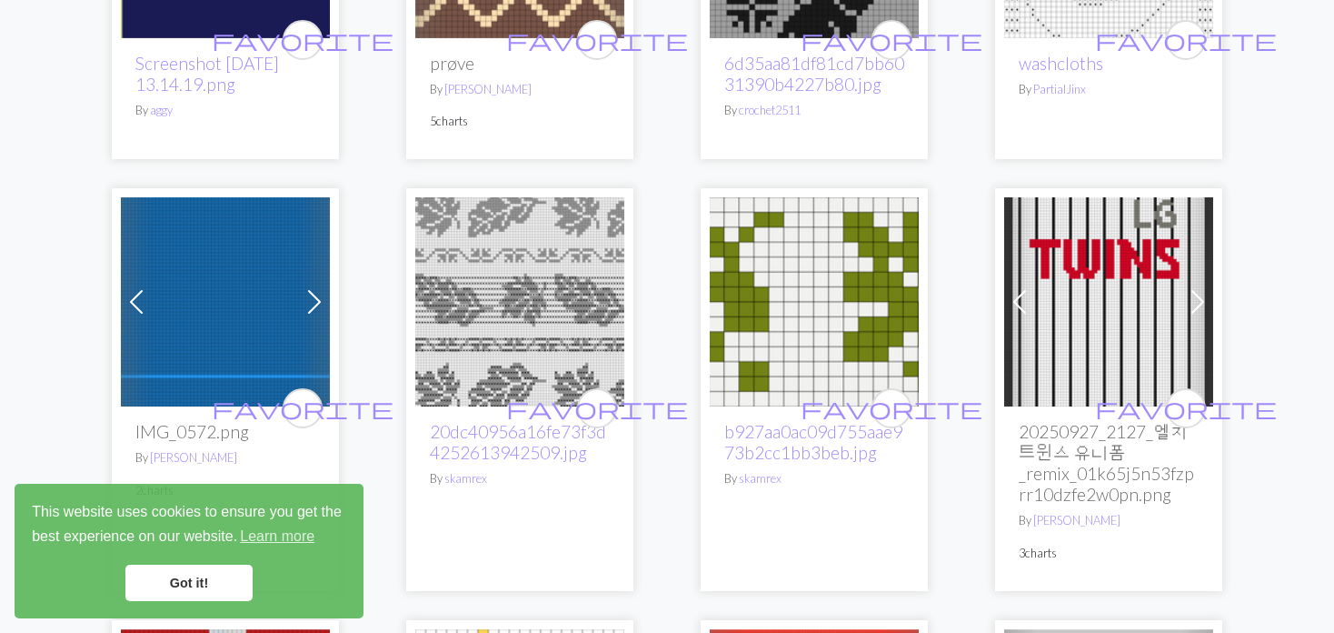
click at [115, 302] on div "Previous Next favorite IMG_0572.png By [PERSON_NAME] 2 charts" at bounding box center [225, 389] width 227 height 403
click at [133, 297] on span at bounding box center [136, 301] width 29 height 29
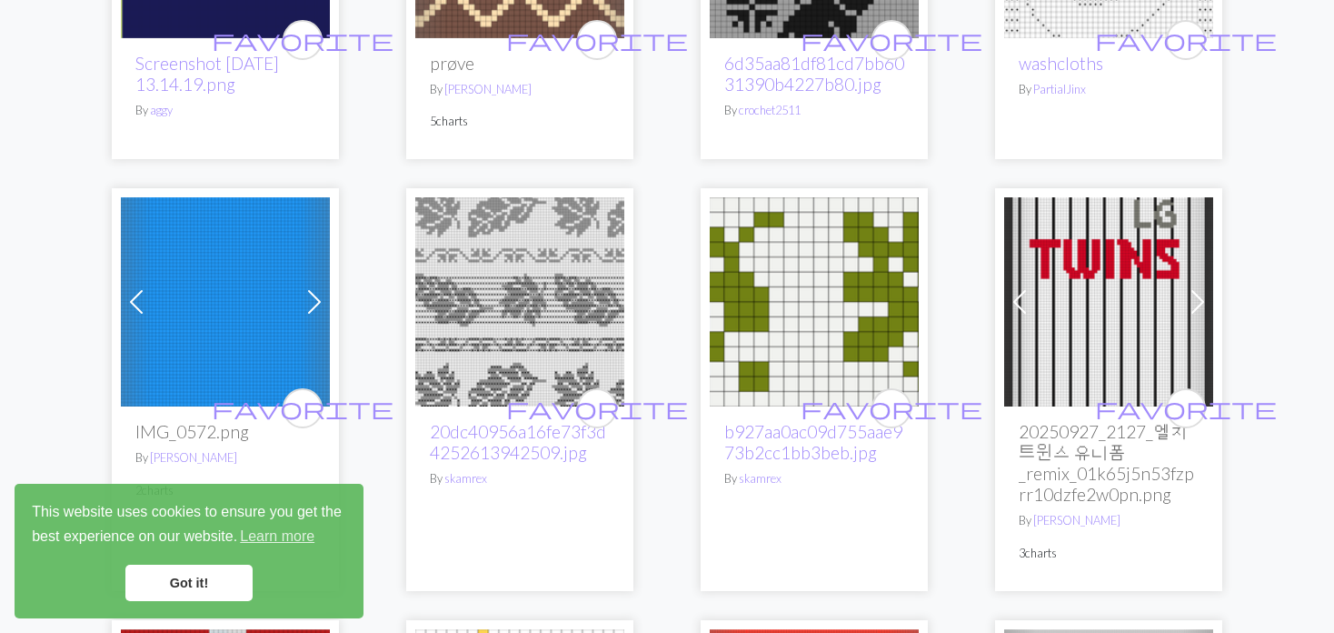
click at [129, 296] on span at bounding box center [136, 301] width 29 height 29
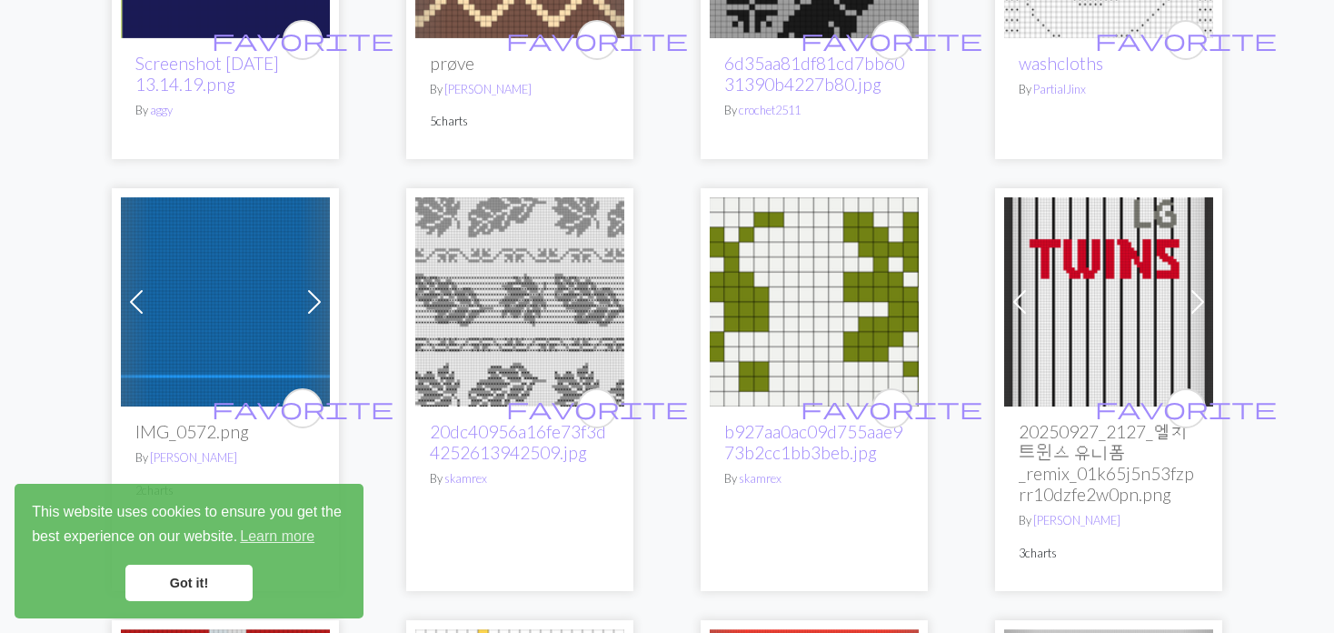
click at [126, 295] on span at bounding box center [136, 301] width 29 height 29
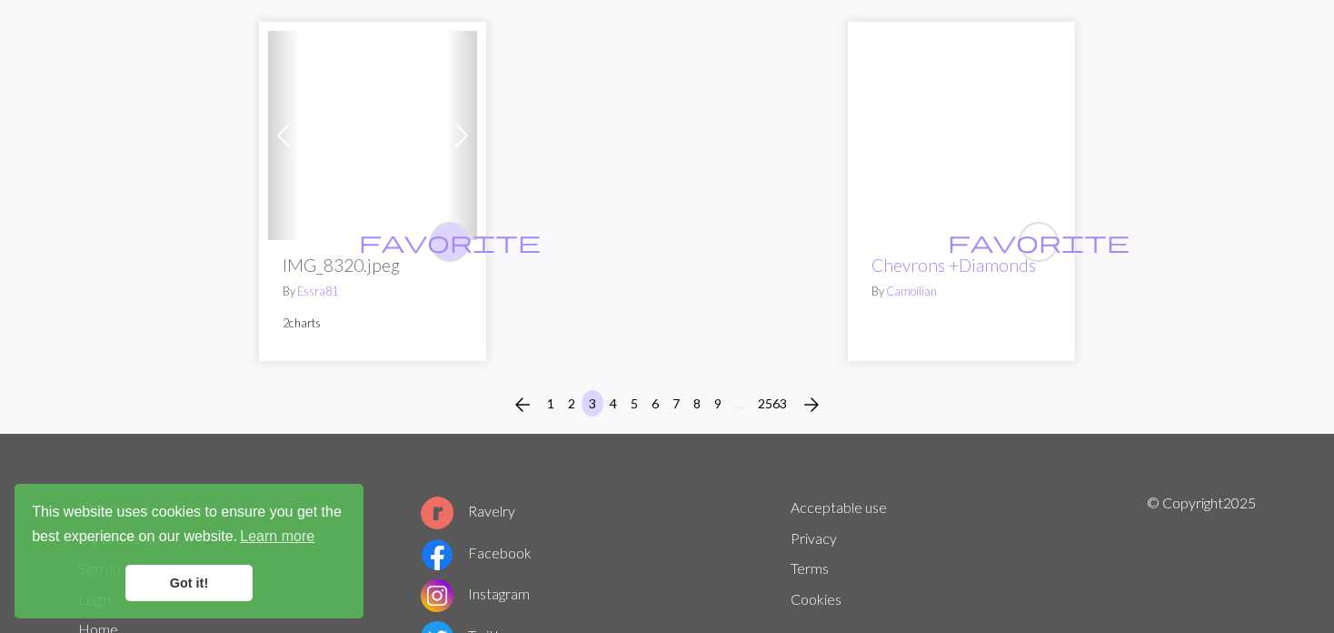
scroll to position [4904, 0]
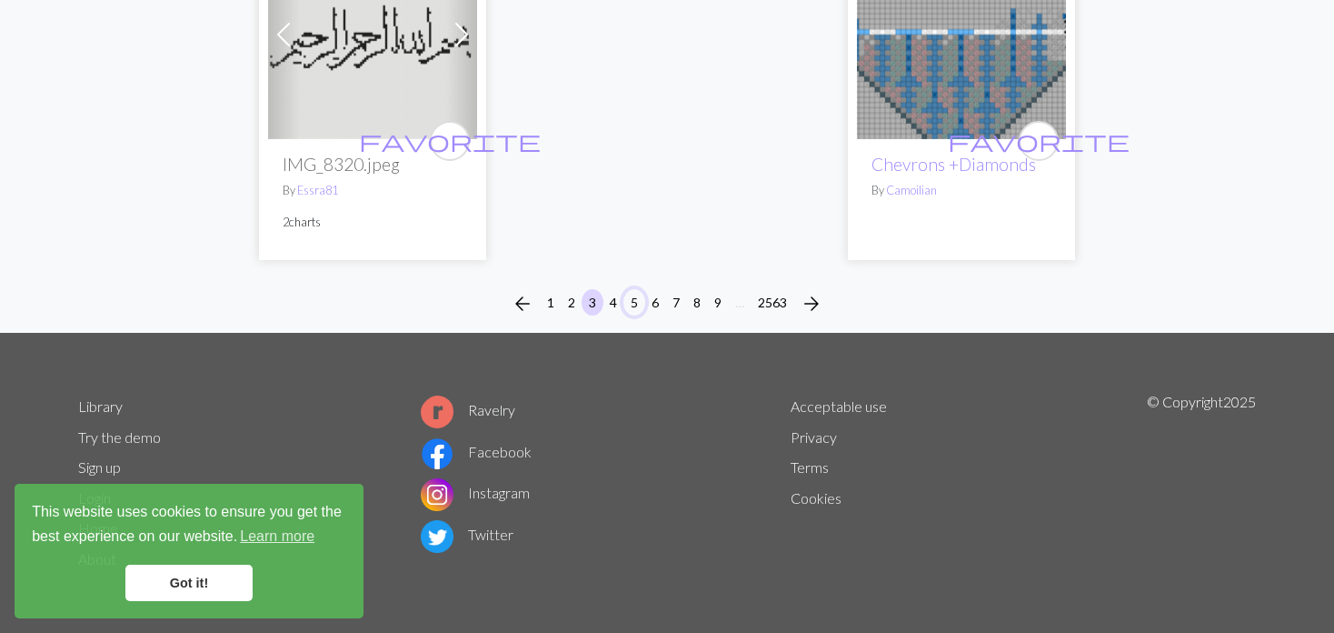
click at [640, 294] on button "5" at bounding box center [635, 302] width 22 height 26
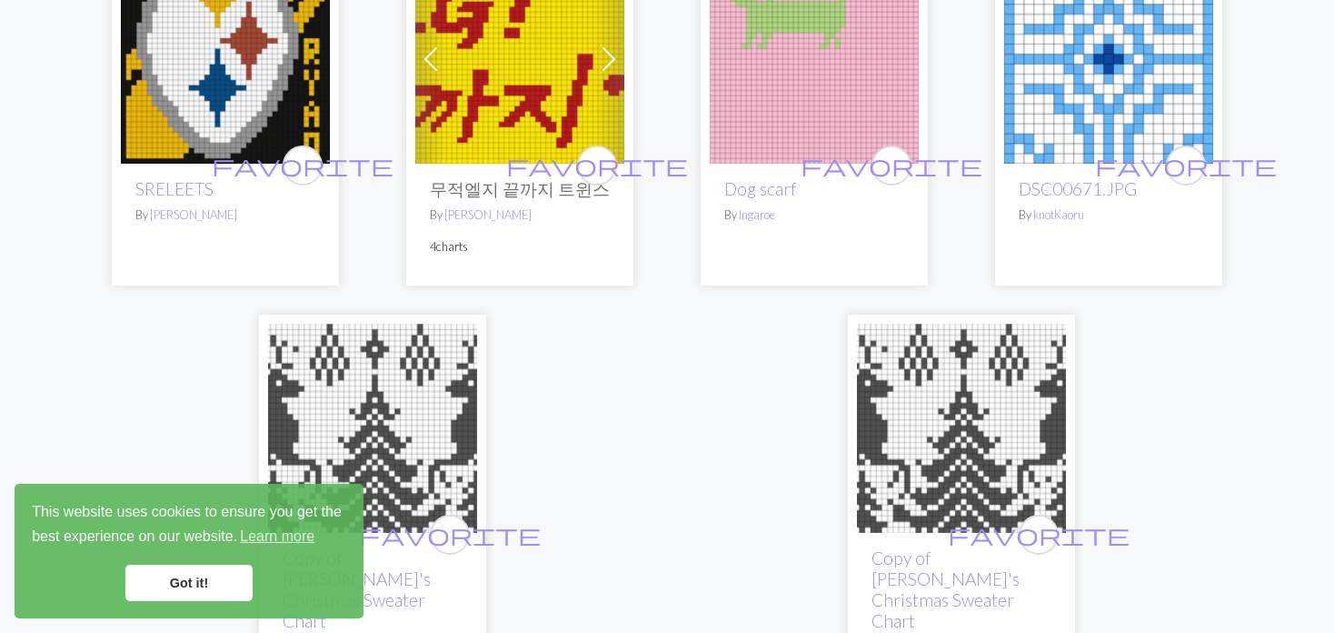
scroll to position [4454, 0]
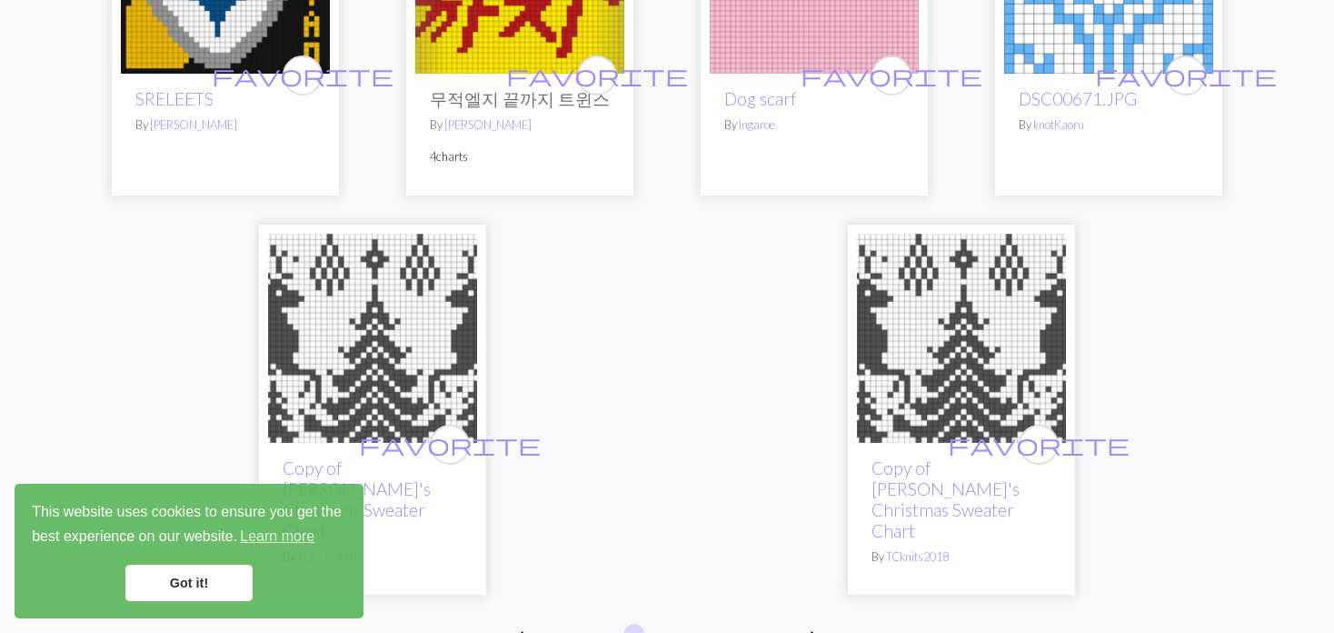
click at [384, 369] on img at bounding box center [372, 338] width 209 height 209
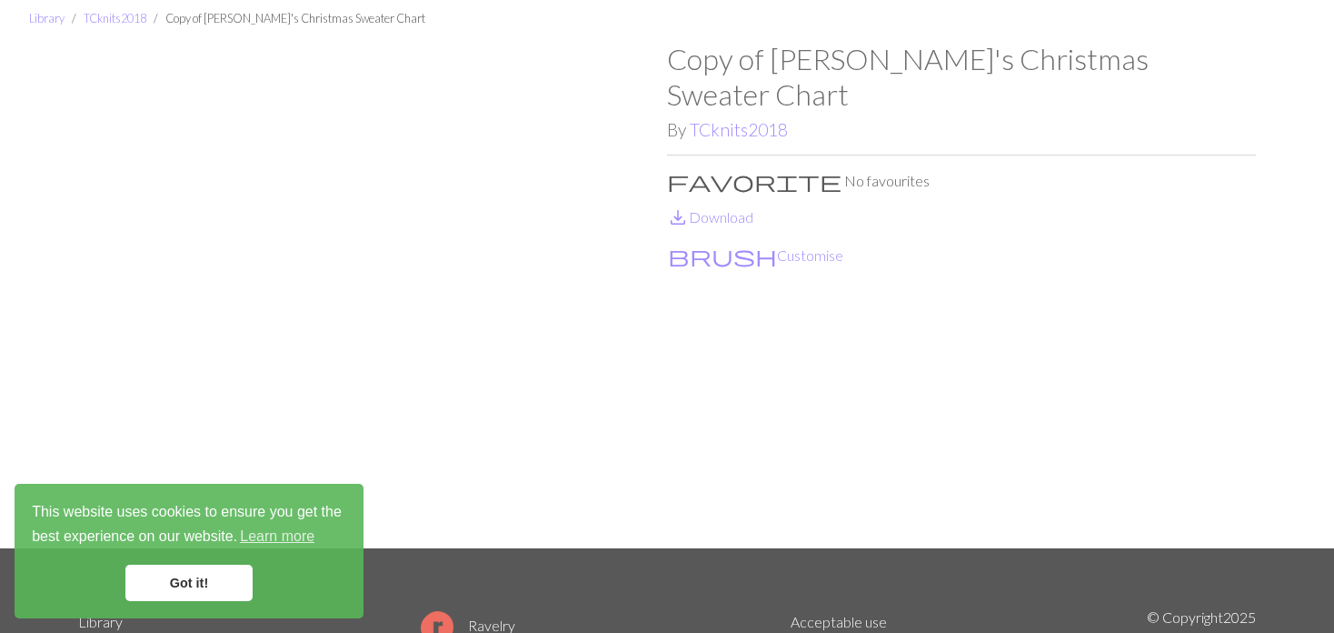
scroll to position [91, 0]
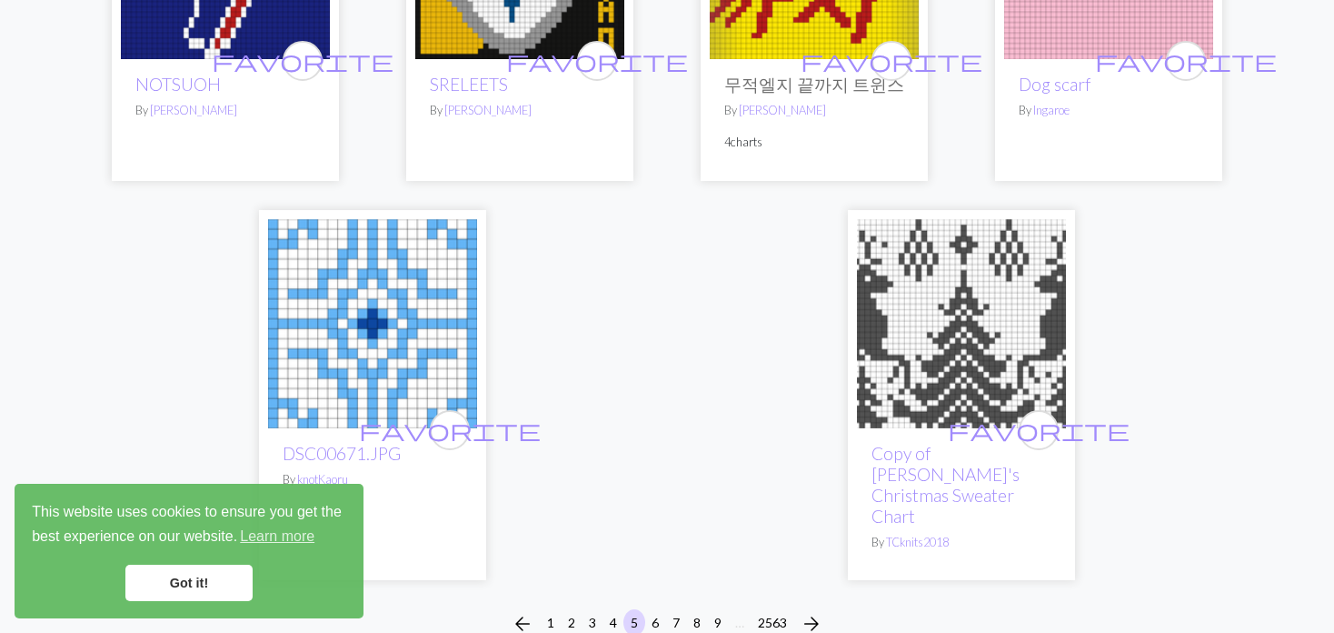
scroll to position [4545, 0]
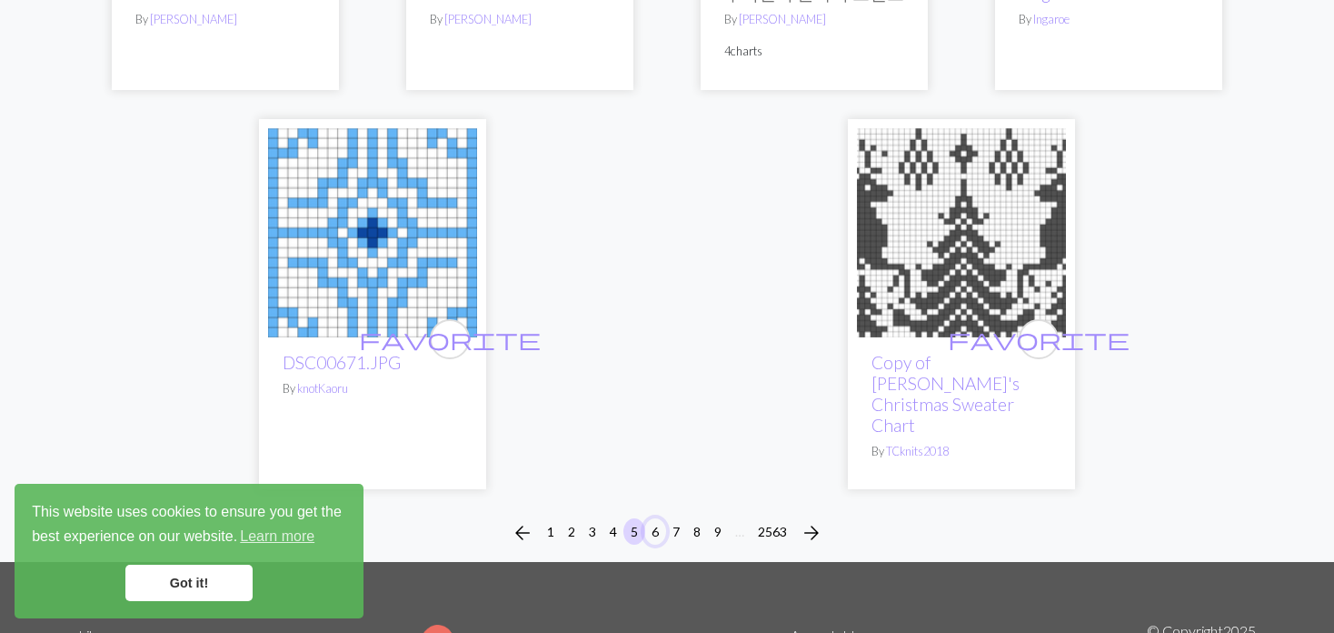
click at [660, 518] on button "6" at bounding box center [655, 531] width 22 height 26
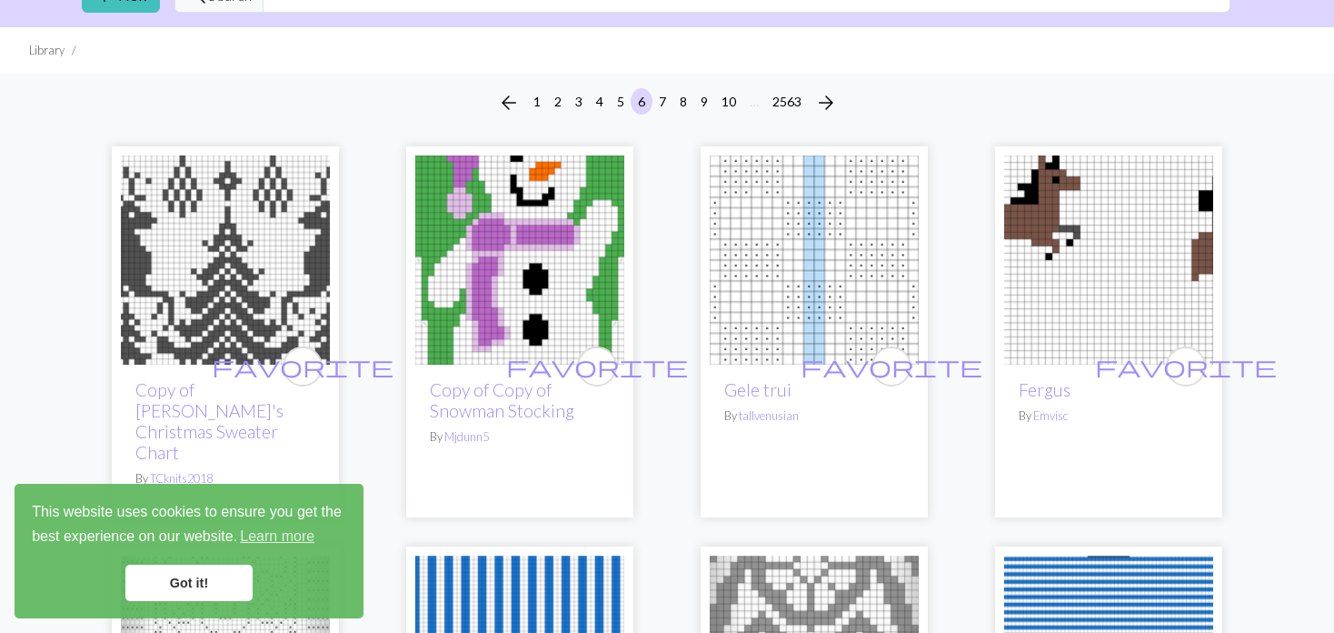
scroll to position [182, 0]
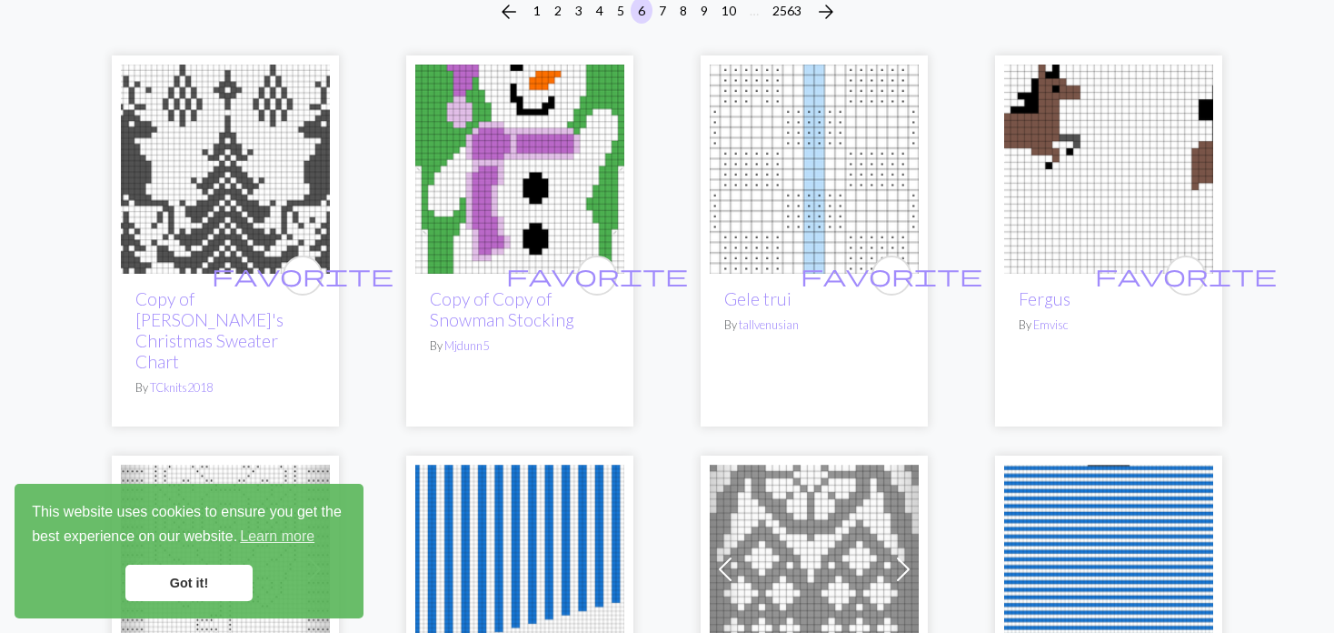
click at [271, 125] on img at bounding box center [225, 169] width 209 height 209
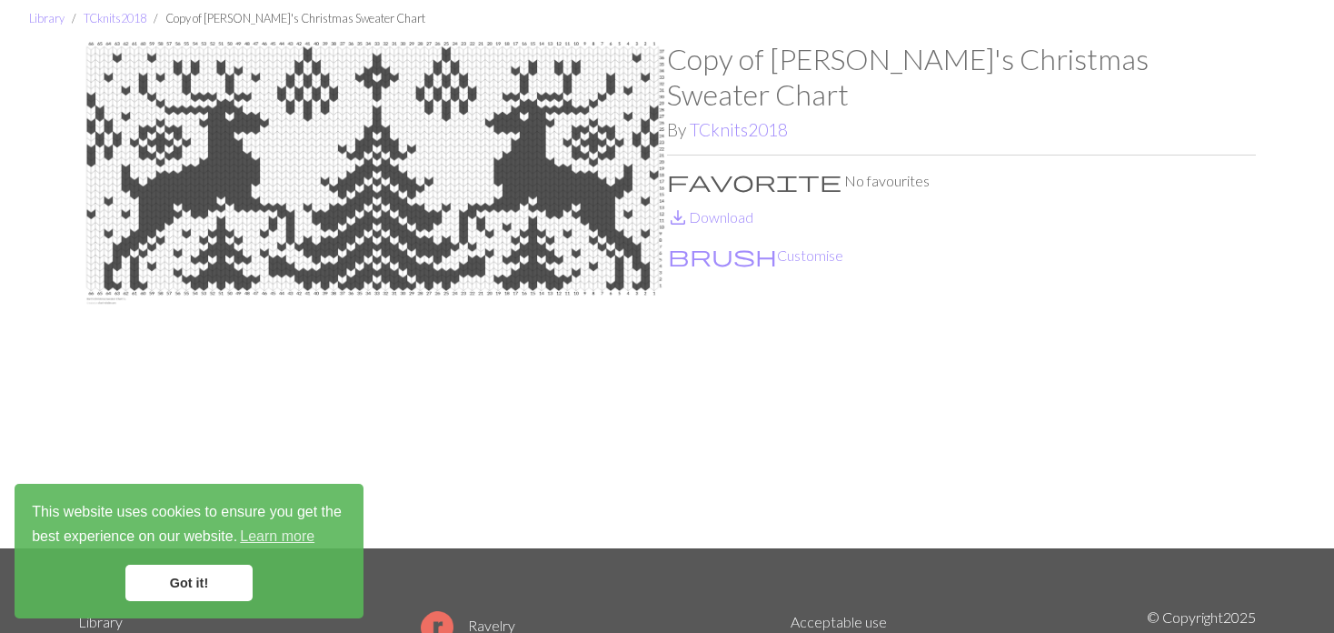
scroll to position [91, 0]
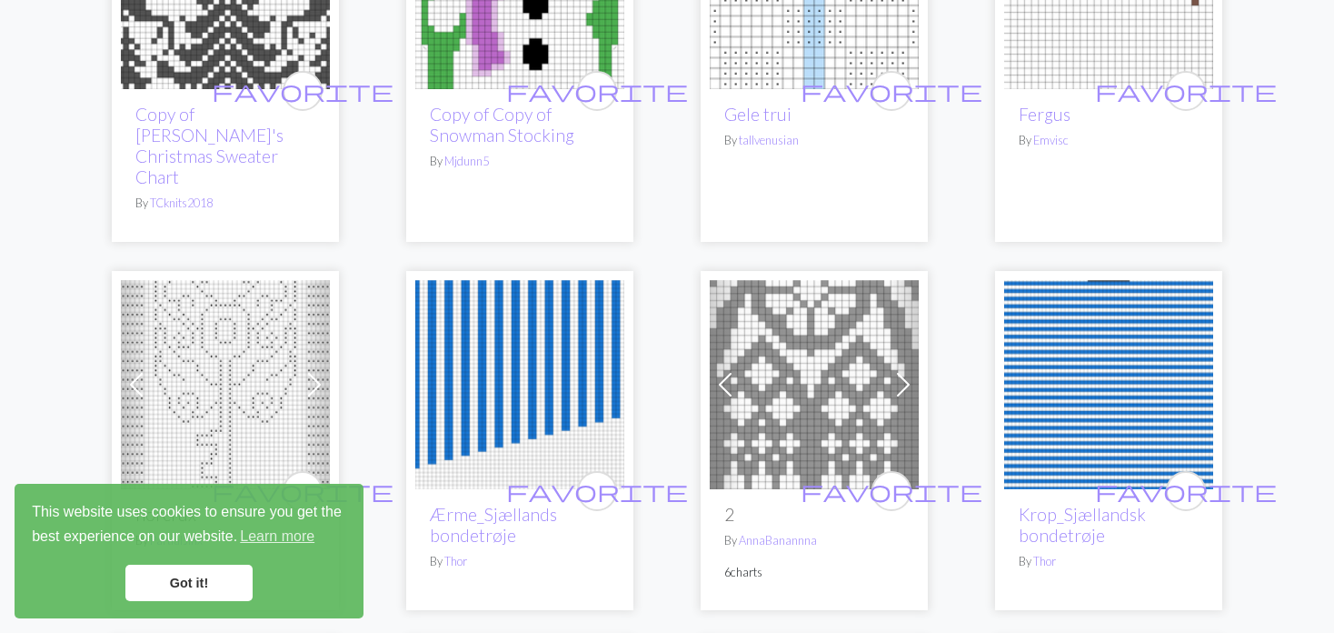
scroll to position [454, 0]
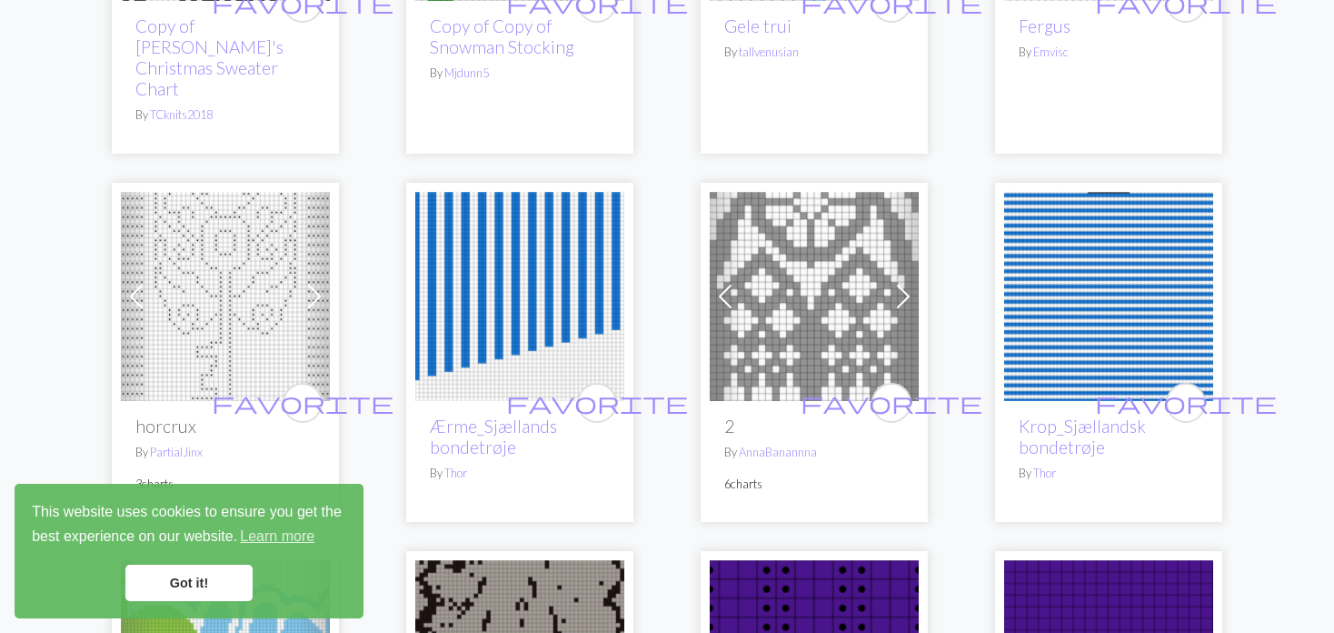
click at [919, 246] on div "Previous Next favorite 2 By [PERSON_NAME] 6 charts" at bounding box center [814, 352] width 227 height 339
click at [903, 282] on span at bounding box center [903, 296] width 29 height 29
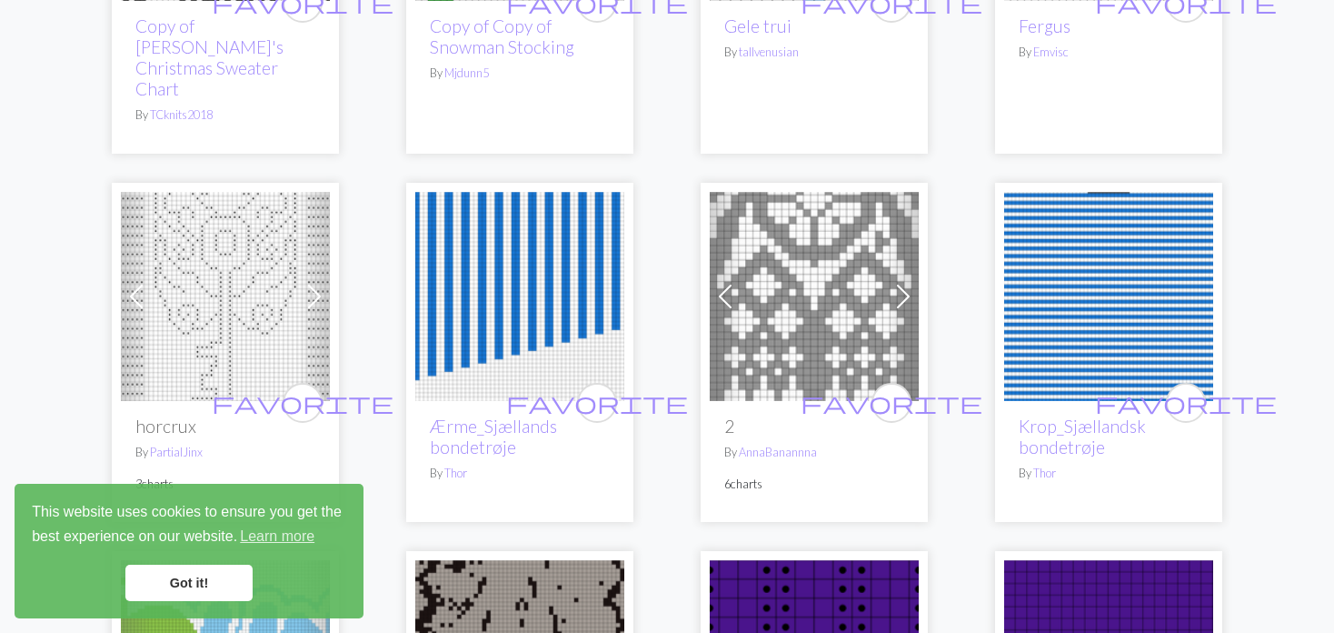
click at [903, 282] on span at bounding box center [903, 296] width 29 height 29
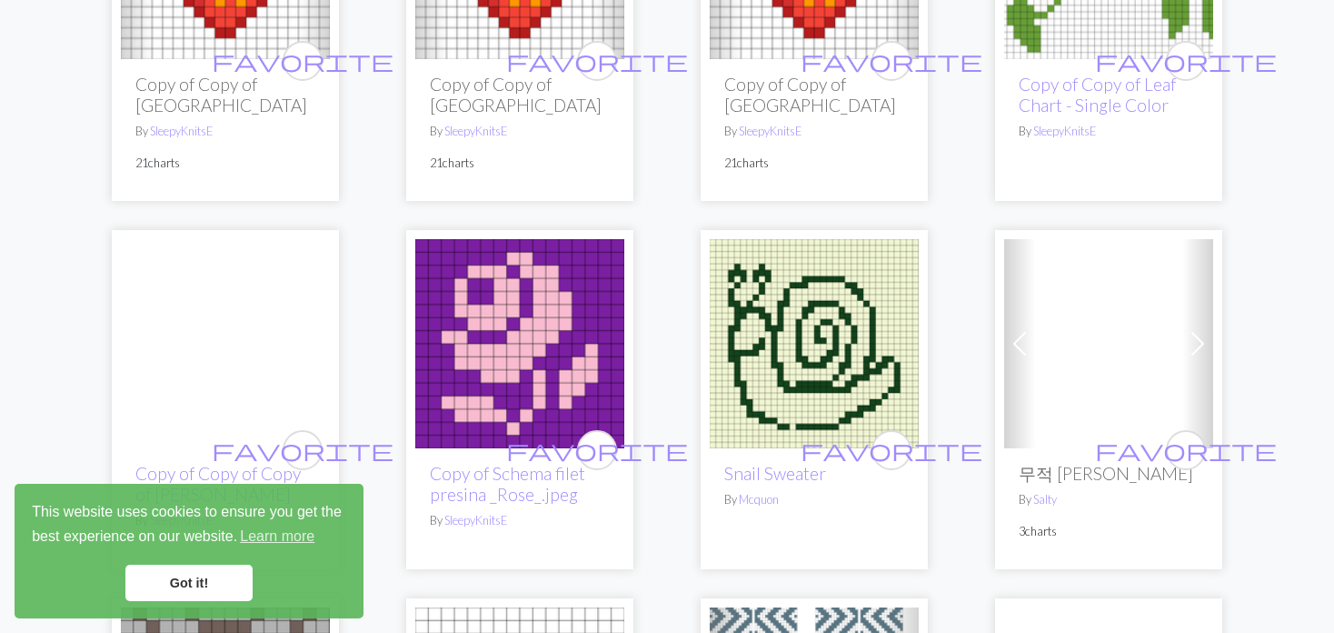
scroll to position [2000, 0]
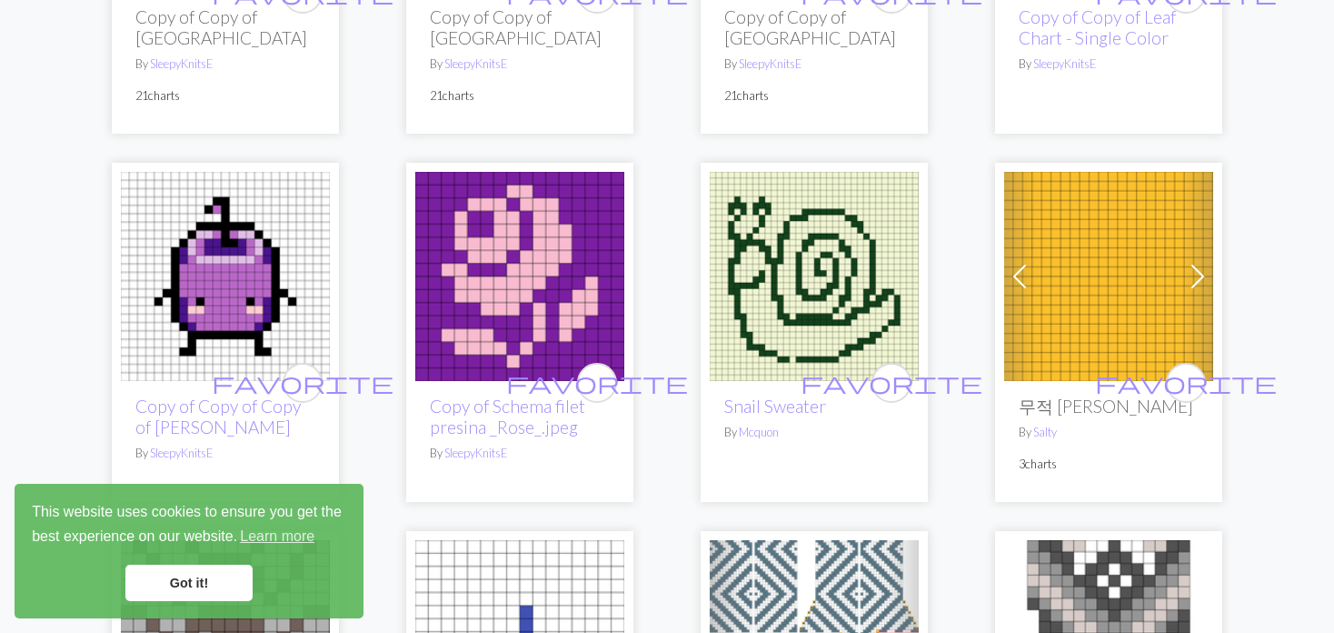
click at [1026, 262] on span at bounding box center [1019, 276] width 29 height 29
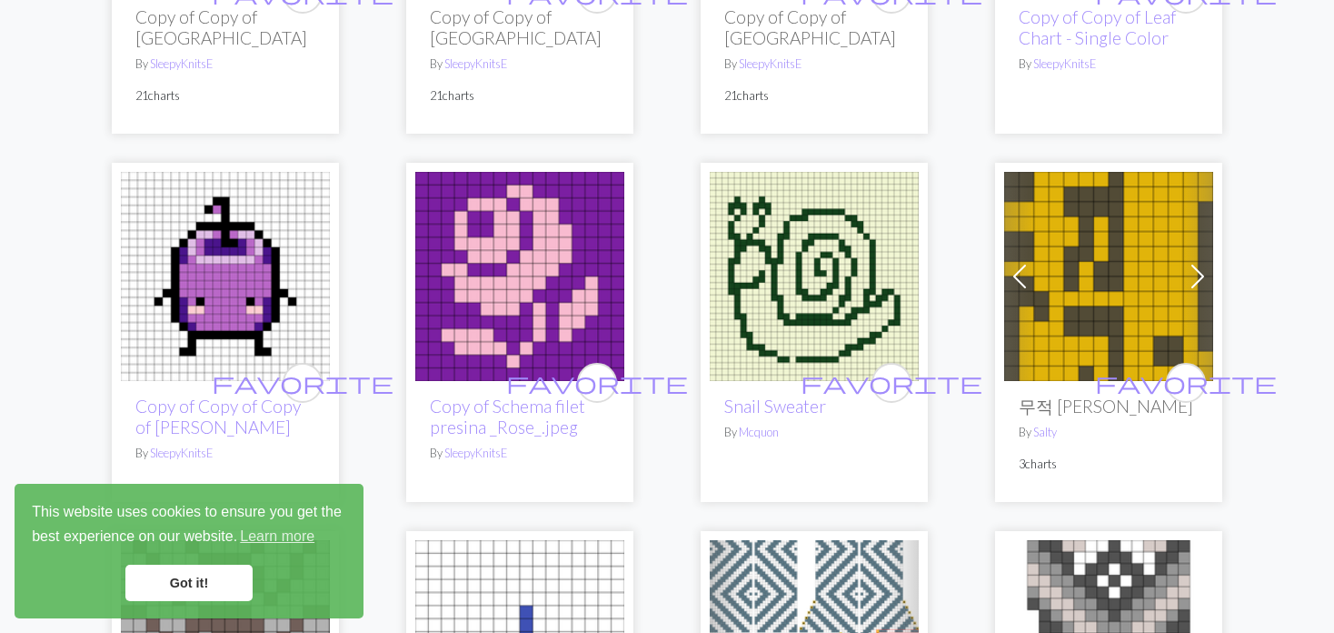
click at [1022, 262] on span at bounding box center [1019, 276] width 29 height 29
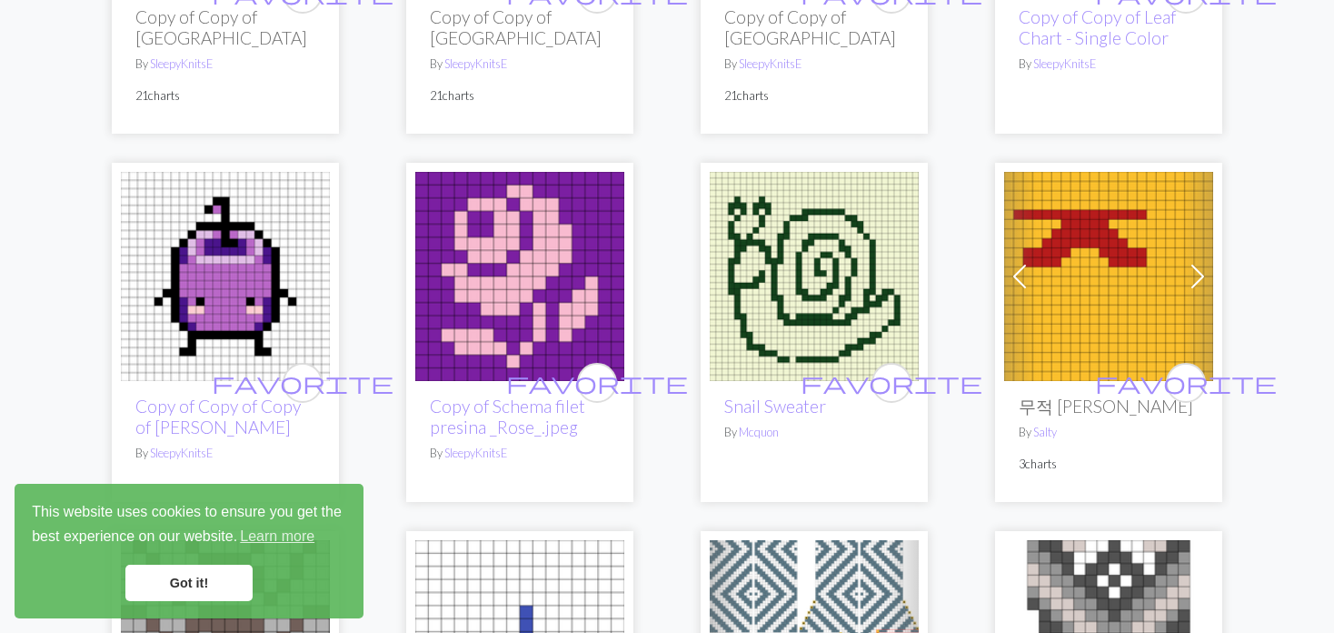
click at [1022, 262] on span at bounding box center [1019, 276] width 29 height 29
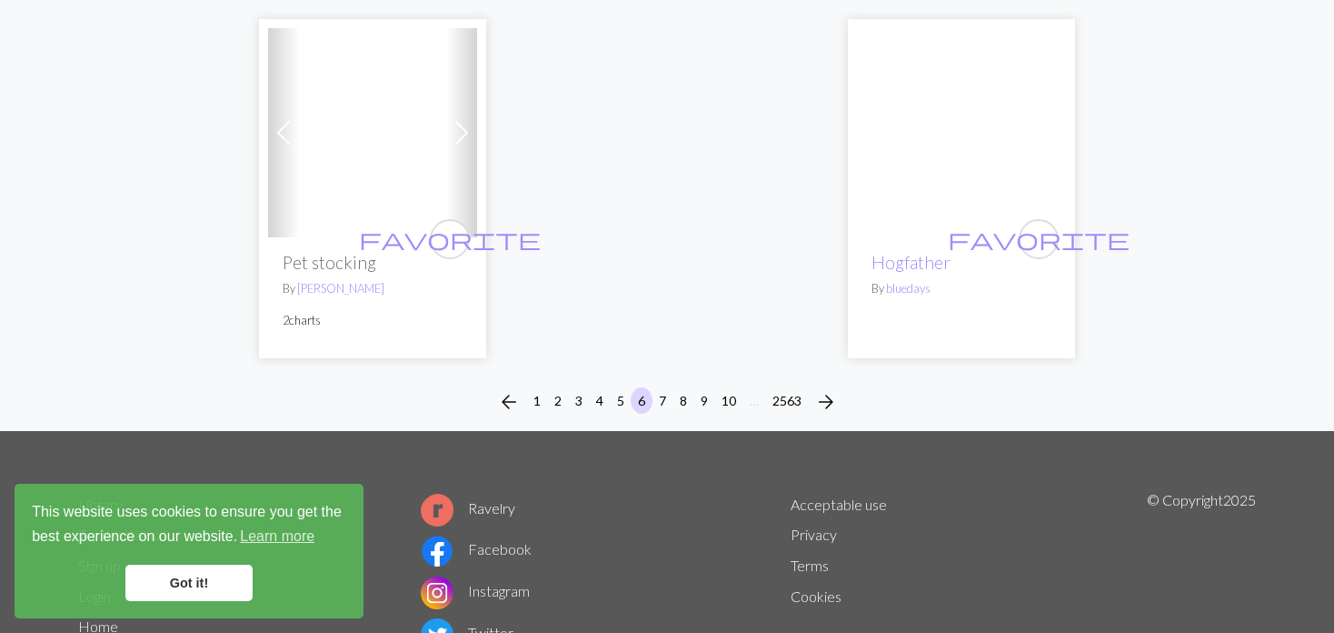
scroll to position [4817, 0]
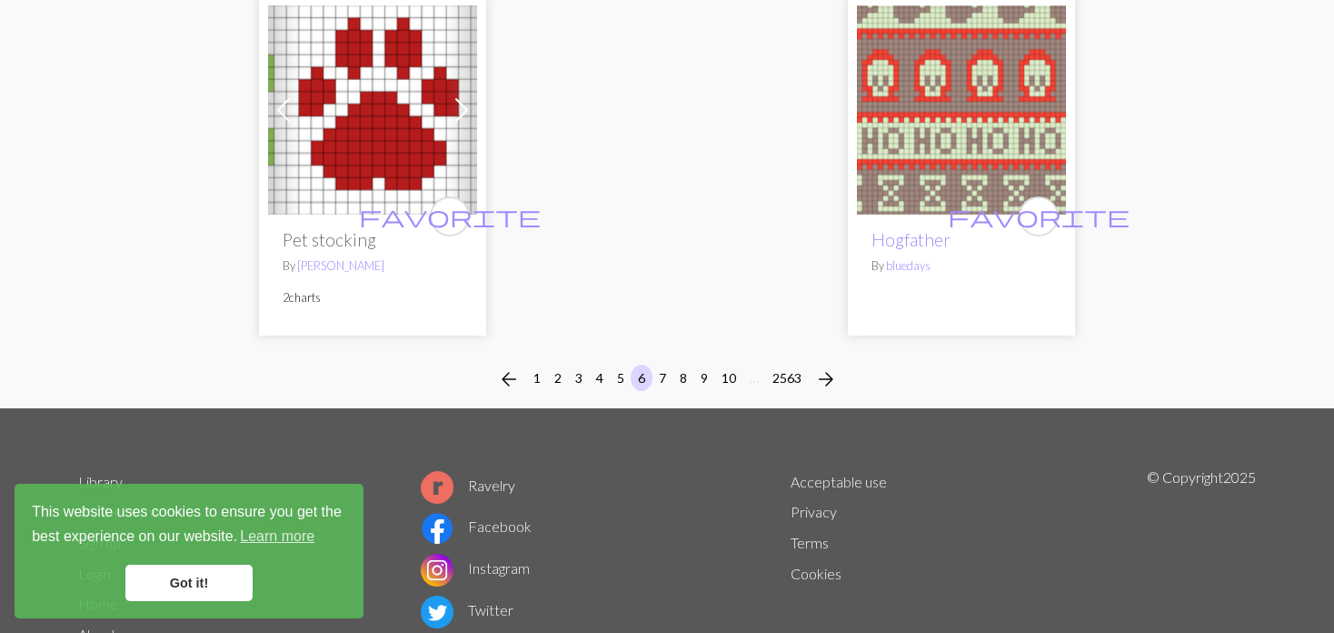
click at [643, 350] on div "arrow_back 1 2 3 4 5 6 7 8 9 10 … 2563 arrow_forward" at bounding box center [667, 379] width 1334 height 58
click at [587, 350] on div "arrow_back 1 2 3 4 5 6 7 8 9 10 … 2563 arrow_forward" at bounding box center [667, 379] width 1334 height 58
click at [663, 364] on button "7" at bounding box center [663, 377] width 22 height 26
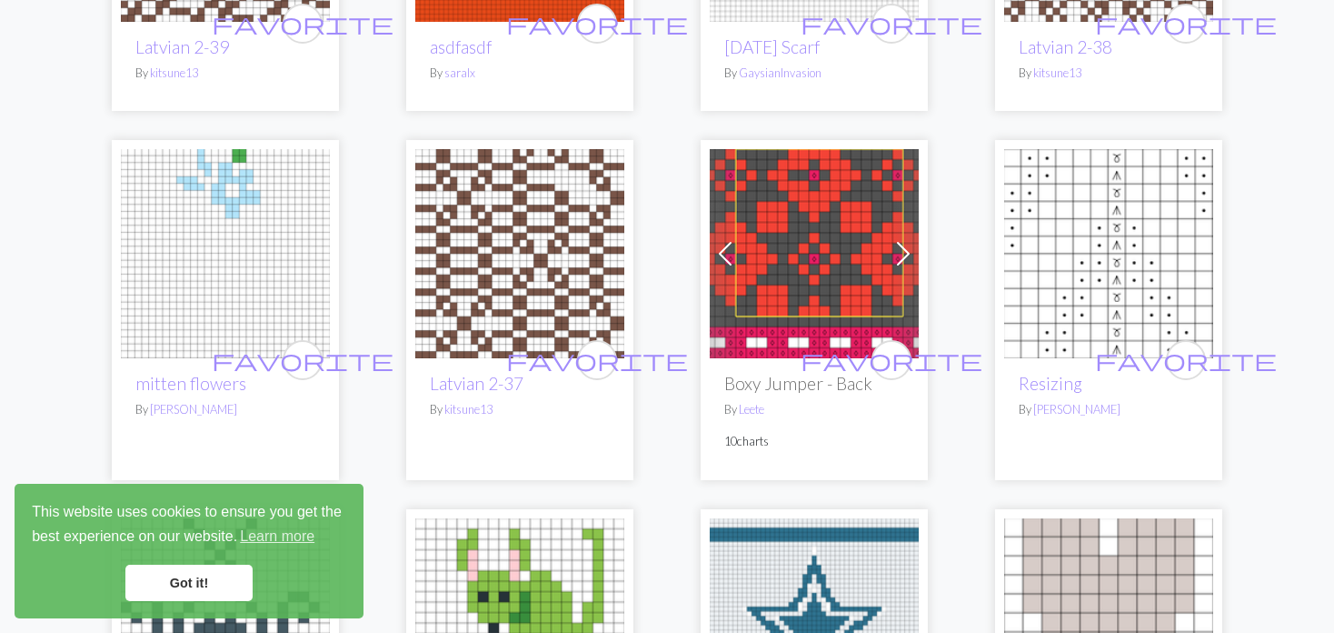
scroll to position [1182, 0]
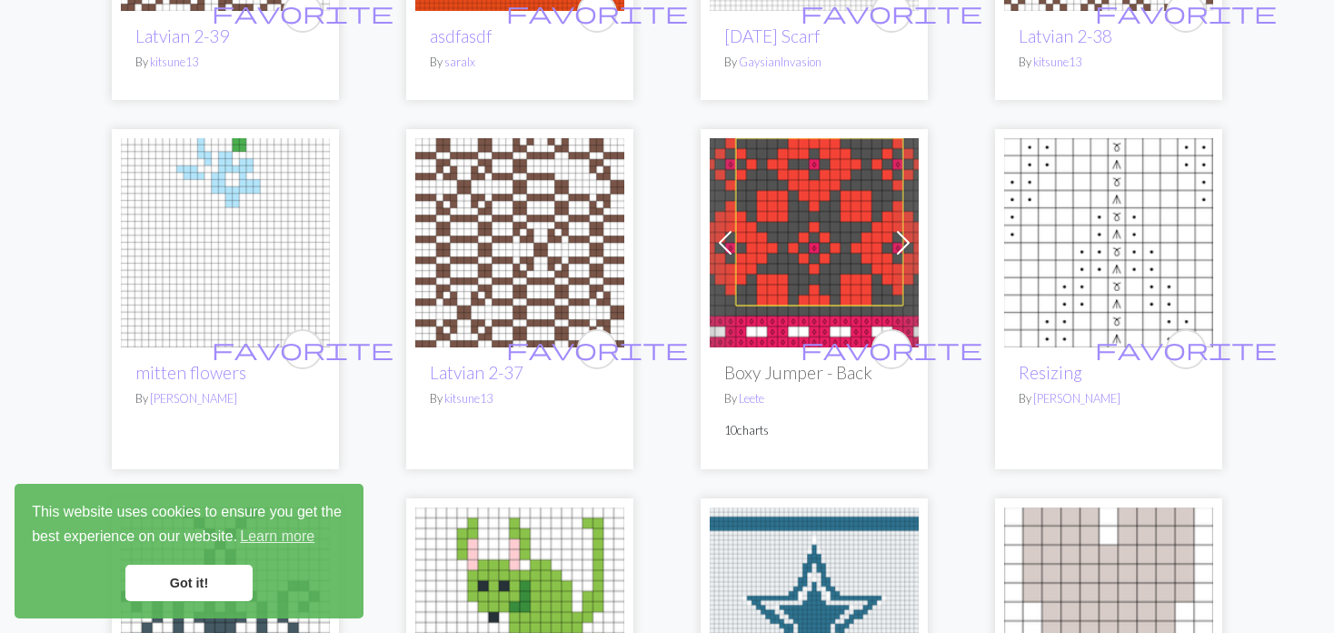
click at [728, 213] on link "Previous" at bounding box center [726, 242] width 32 height 209
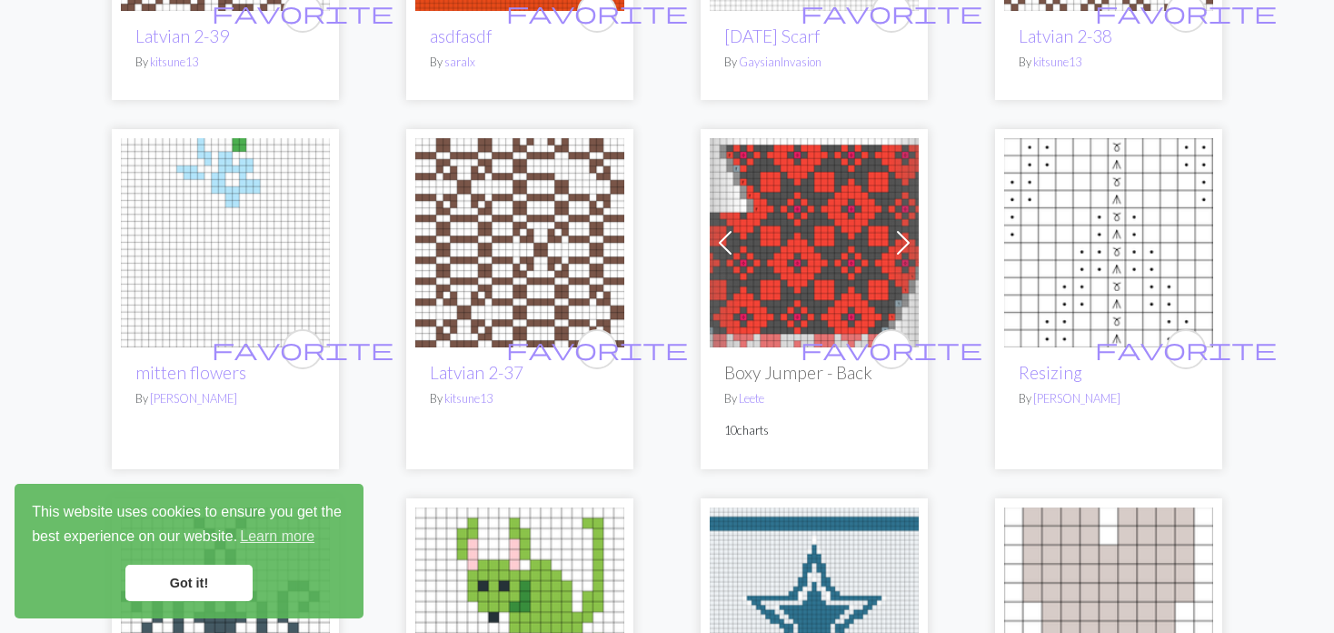
click at [723, 210] on link "Previous" at bounding box center [726, 242] width 32 height 209
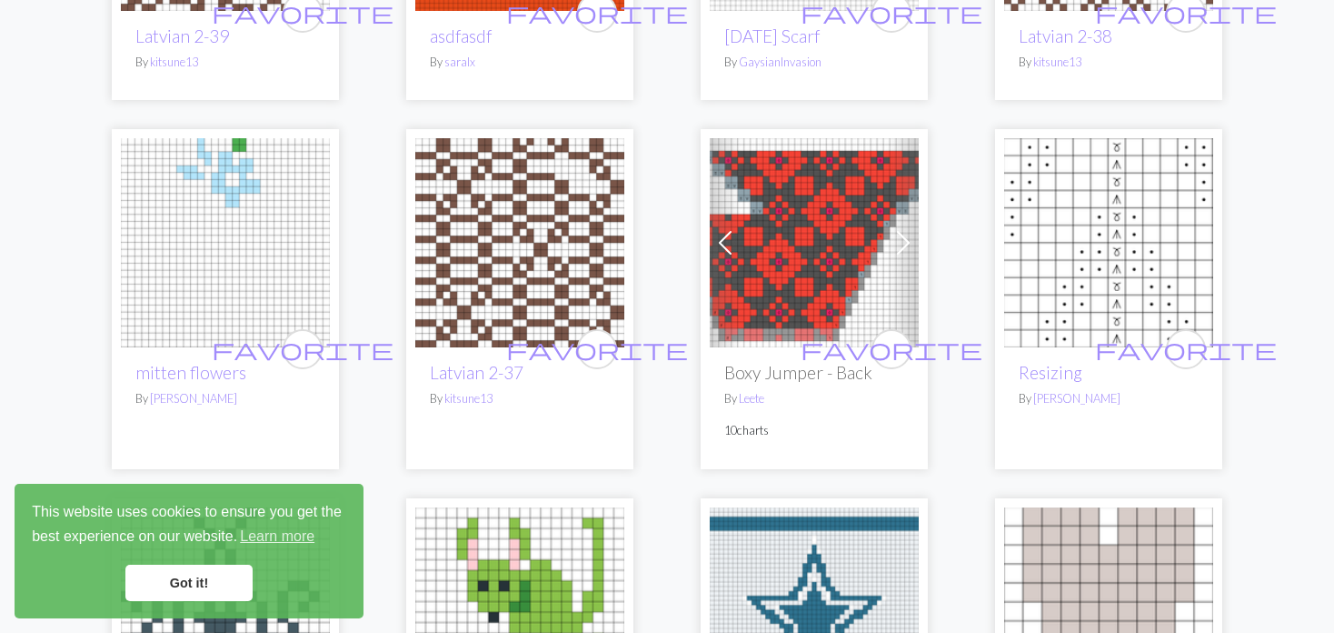
click at [723, 210] on link "Previous" at bounding box center [726, 242] width 32 height 209
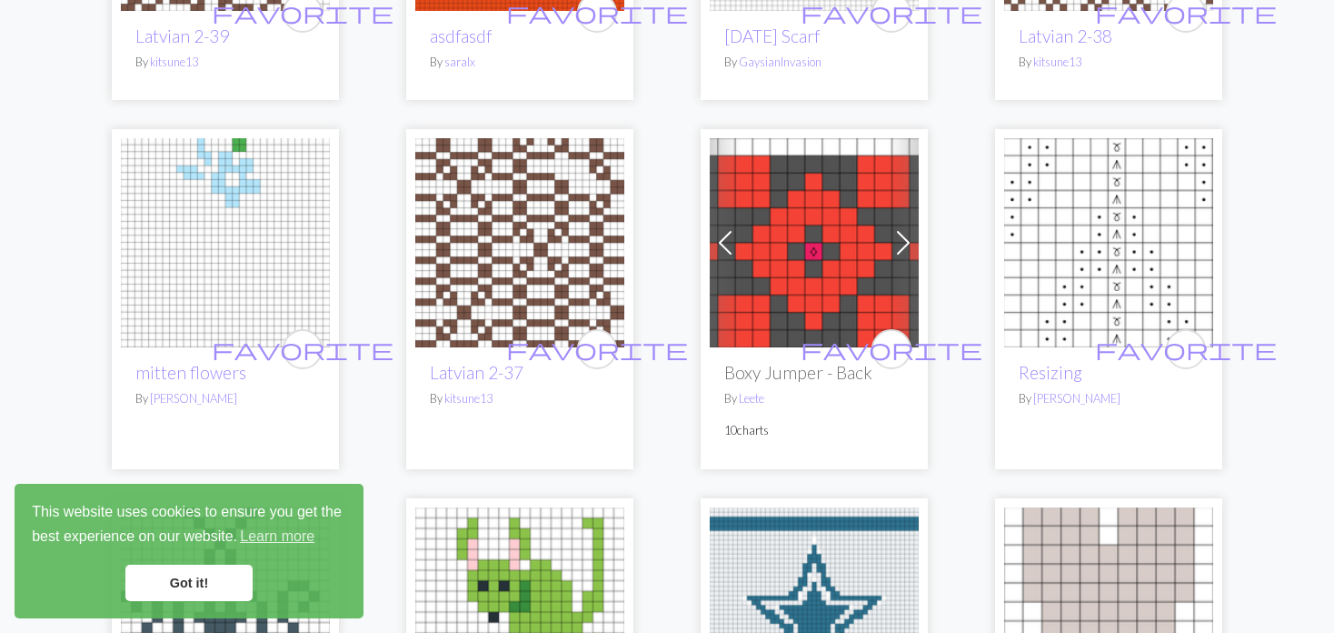
click at [719, 208] on link "Previous" at bounding box center [726, 242] width 32 height 209
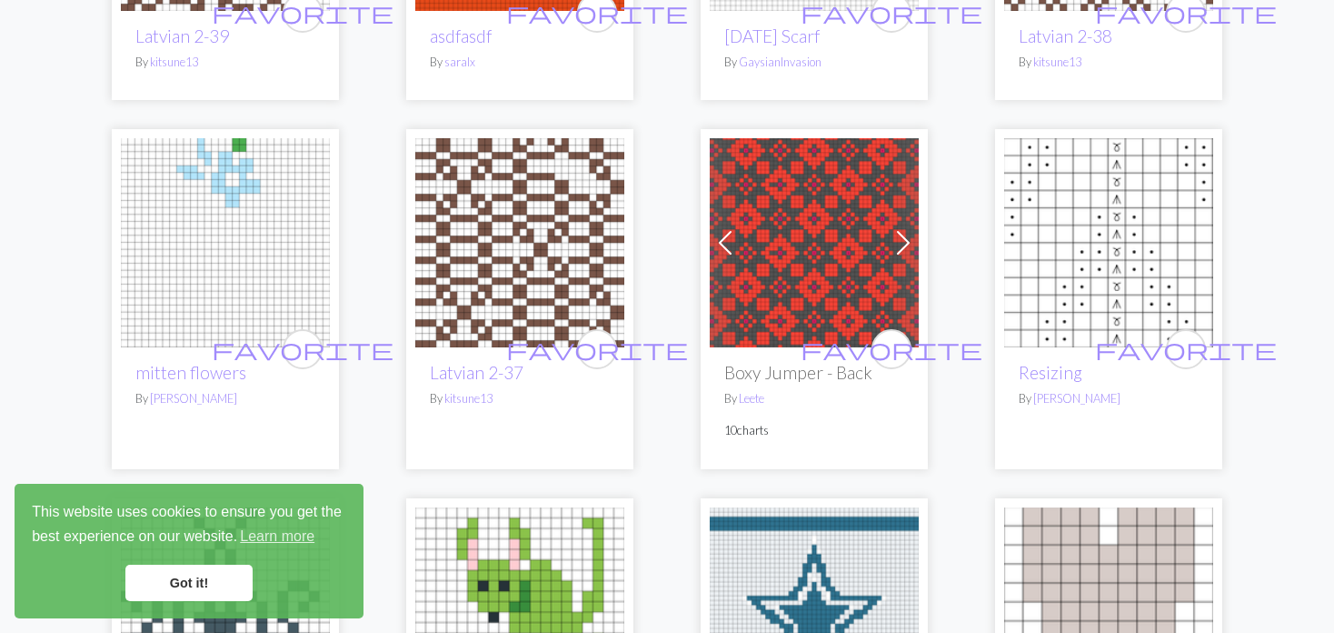
click at [715, 206] on link "Previous" at bounding box center [726, 242] width 32 height 209
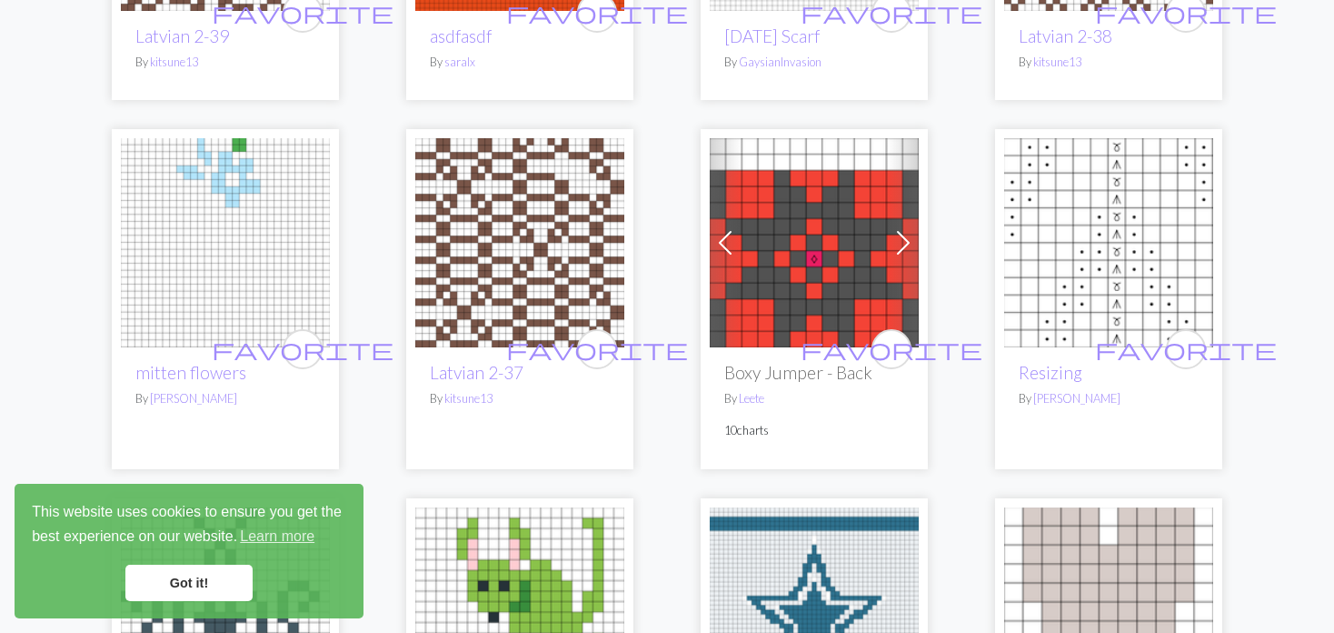
click at [713, 206] on link "Previous" at bounding box center [726, 242] width 32 height 209
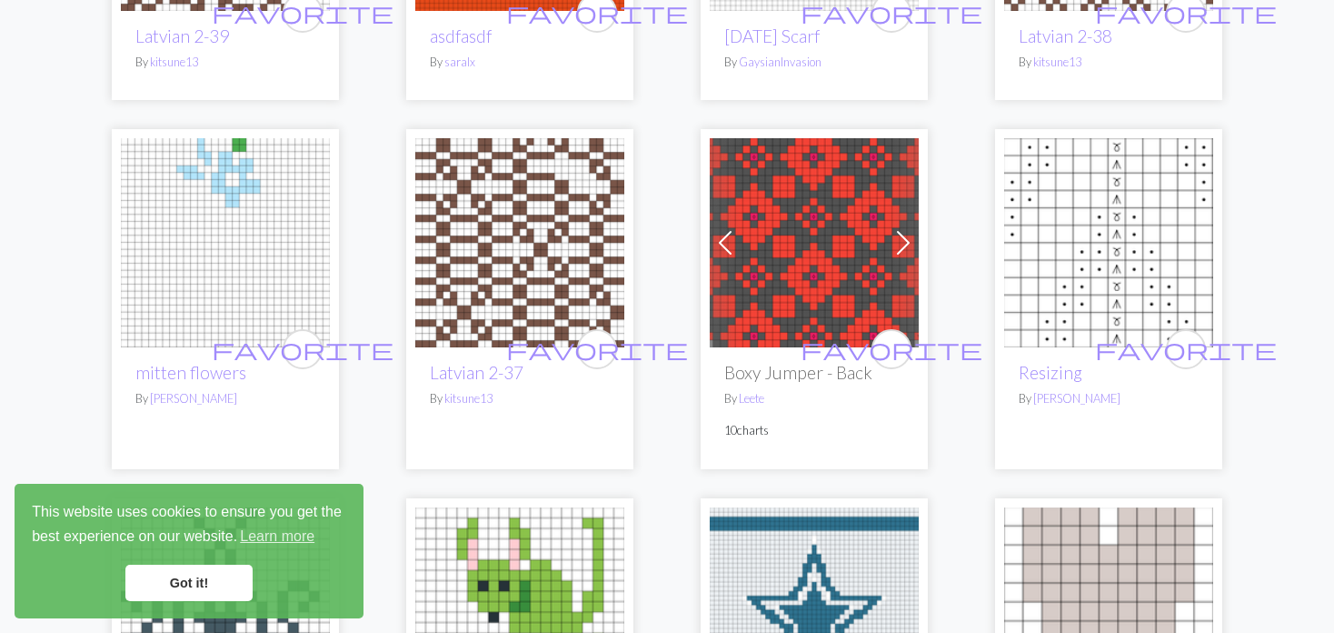
click at [713, 206] on link "Previous" at bounding box center [726, 242] width 32 height 209
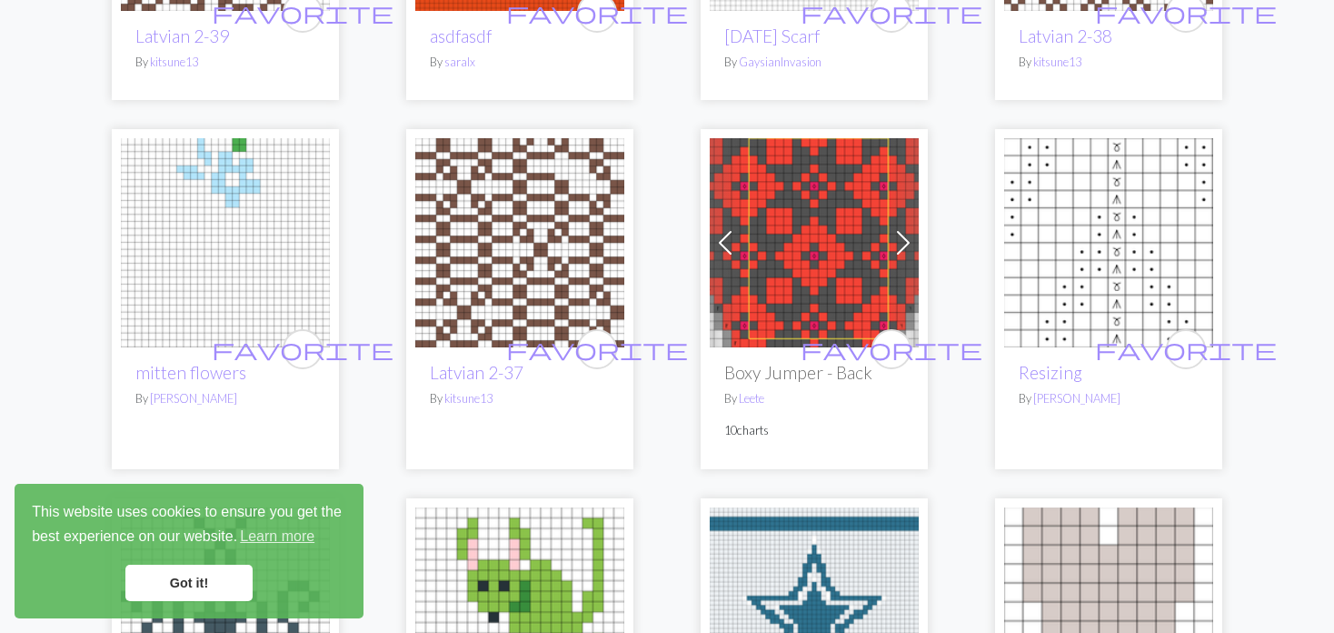
click at [712, 213] on link "Previous" at bounding box center [726, 242] width 32 height 209
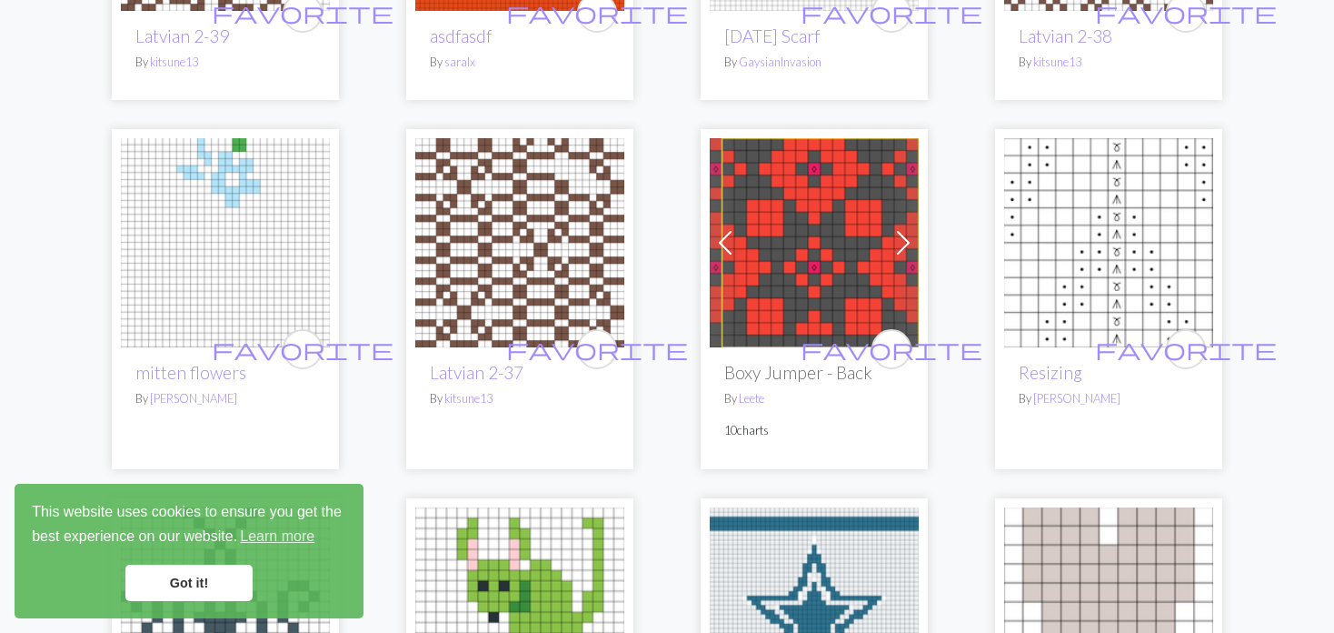
click at [762, 230] on img at bounding box center [814, 242] width 209 height 209
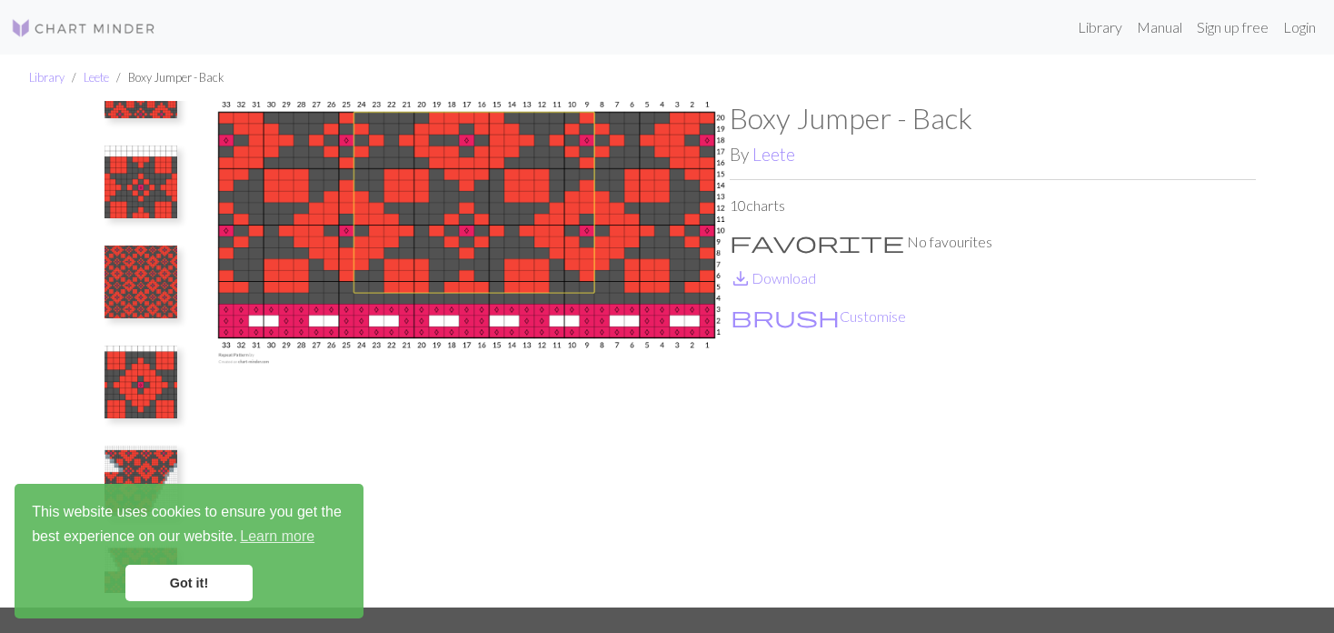
scroll to position [501, 0]
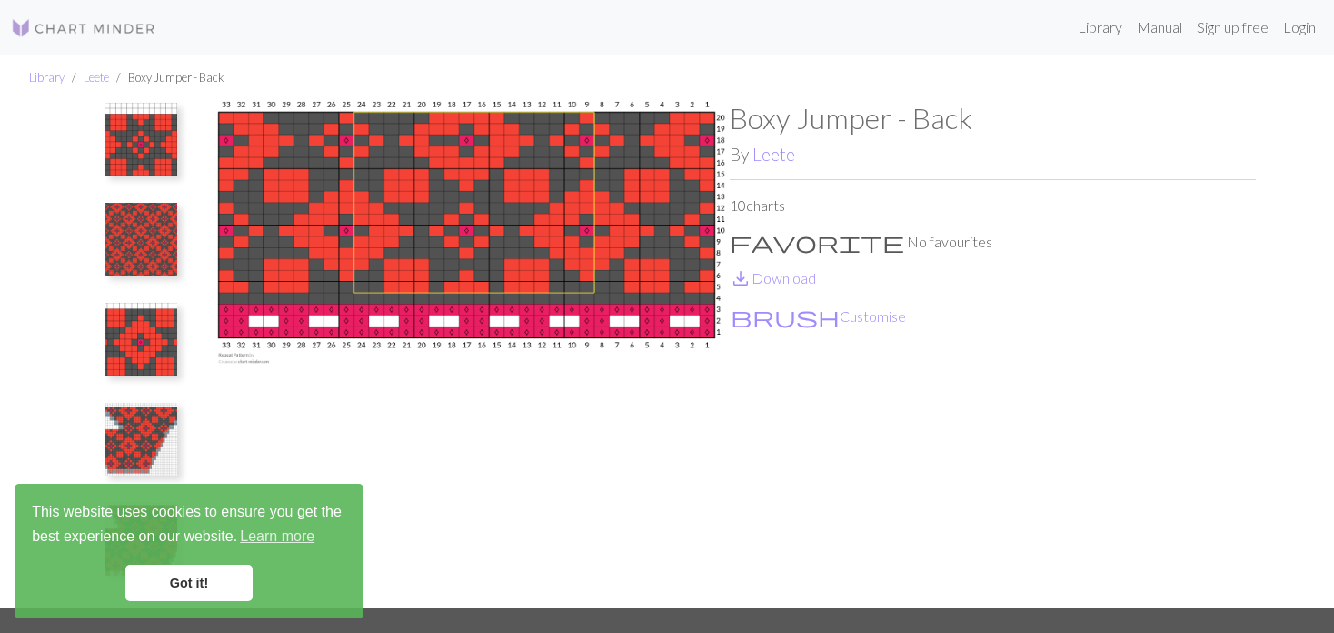
click at [134, 452] on img at bounding box center [141, 439] width 73 height 73
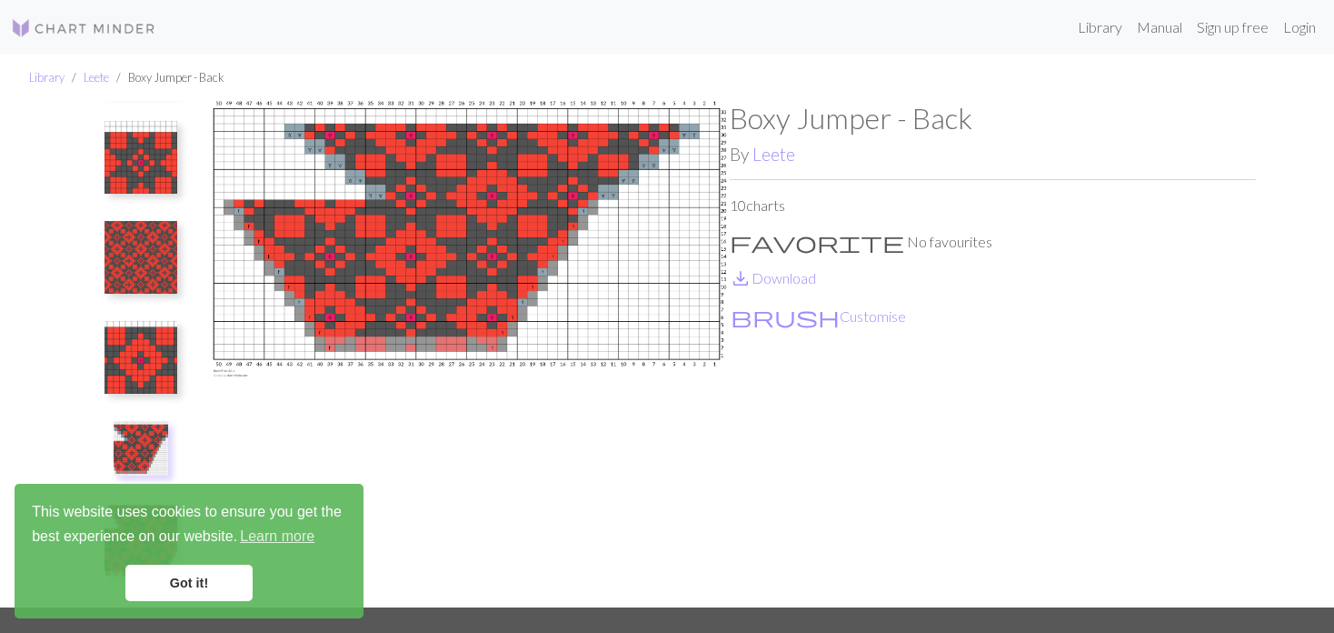
click at [142, 375] on img at bounding box center [141, 357] width 73 height 73
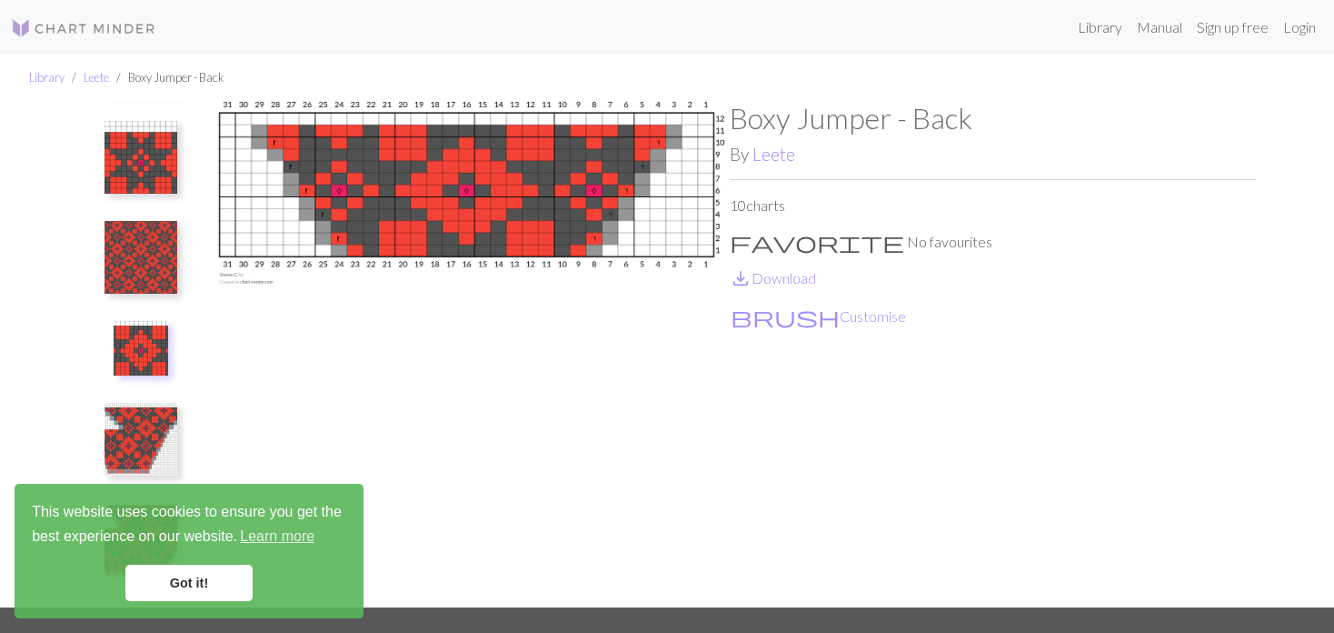
click at [139, 290] on img at bounding box center [141, 257] width 73 height 73
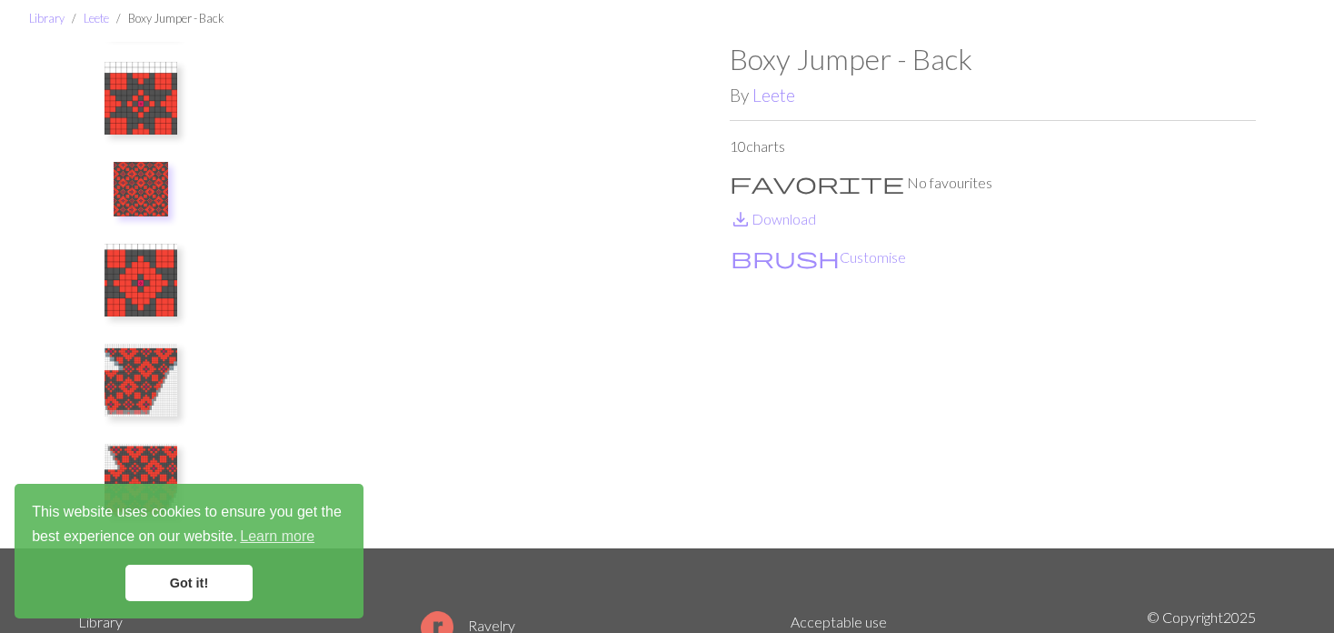
scroll to position [91, 0]
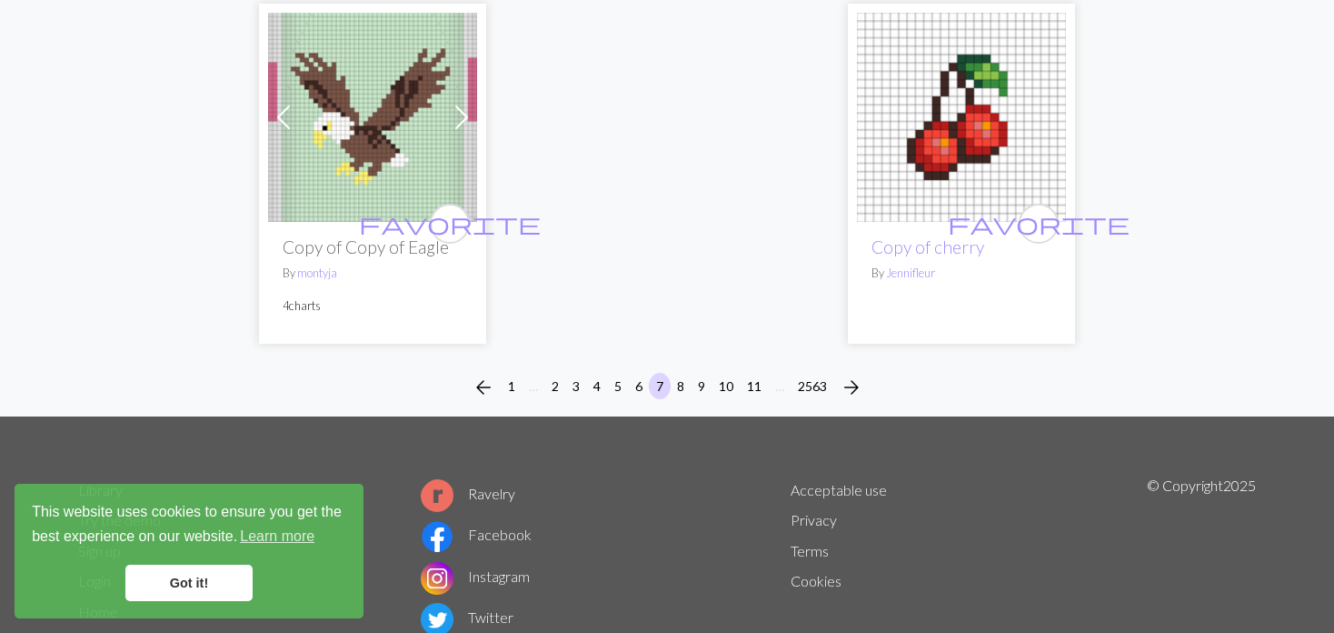
scroll to position [4635, 0]
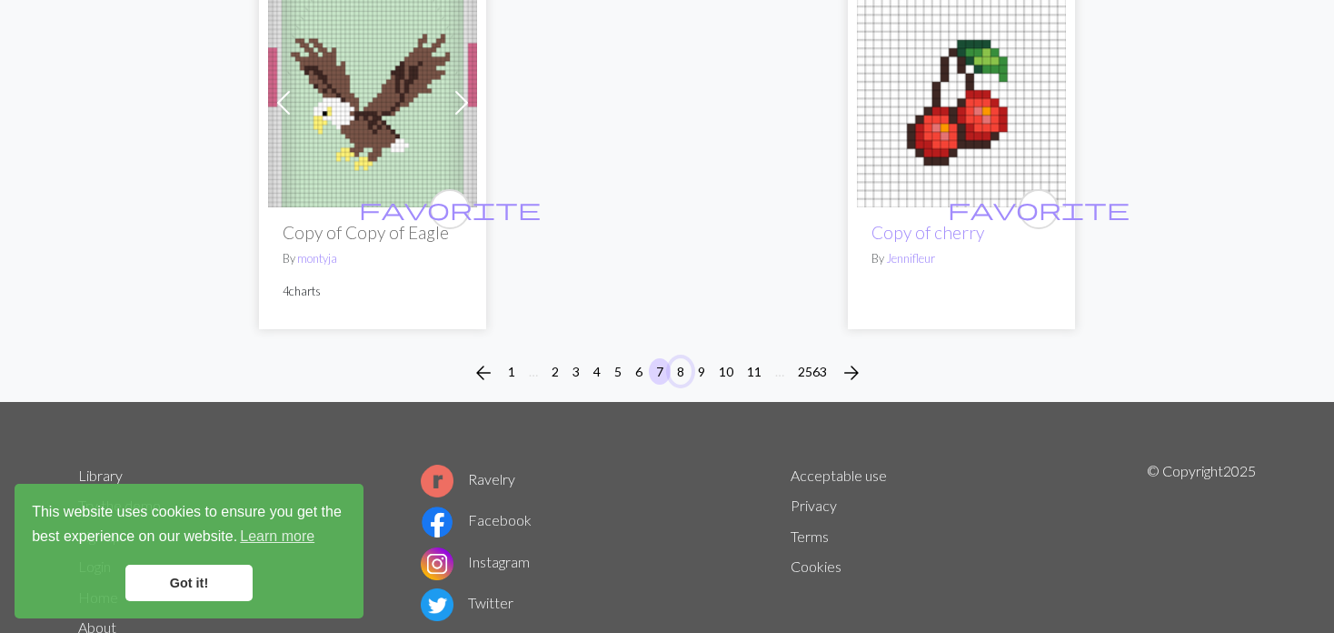
click at [686, 367] on button "8" at bounding box center [681, 371] width 22 height 26
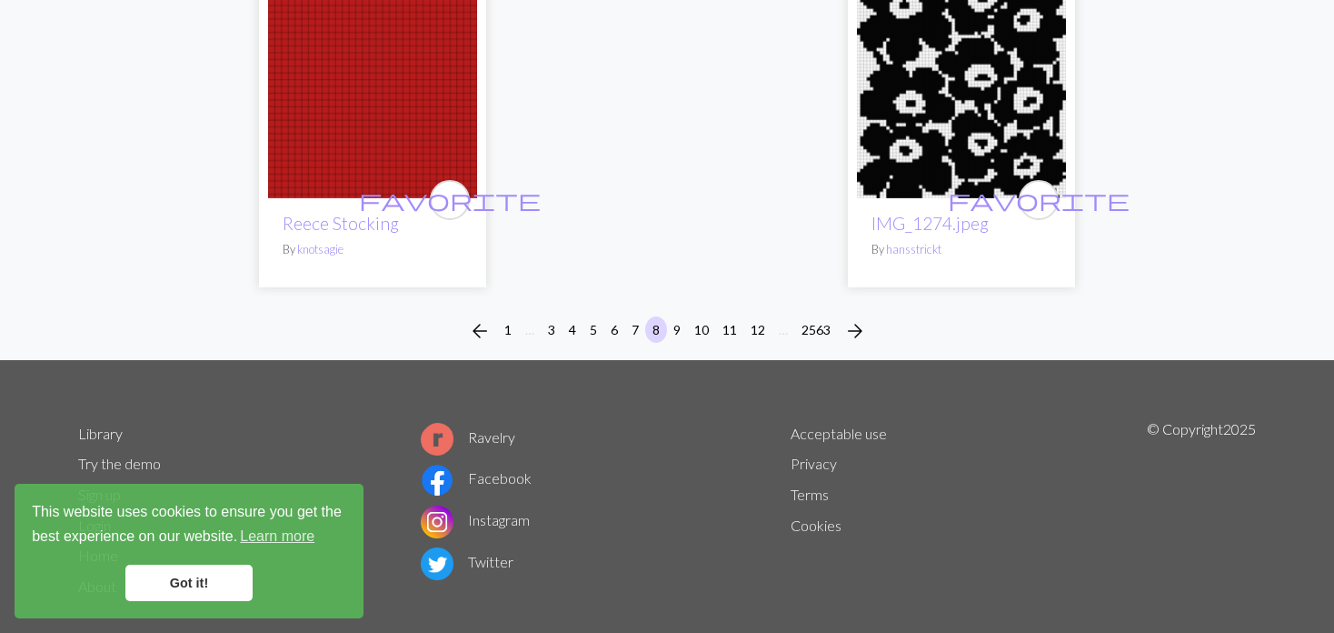
scroll to position [4892, 0]
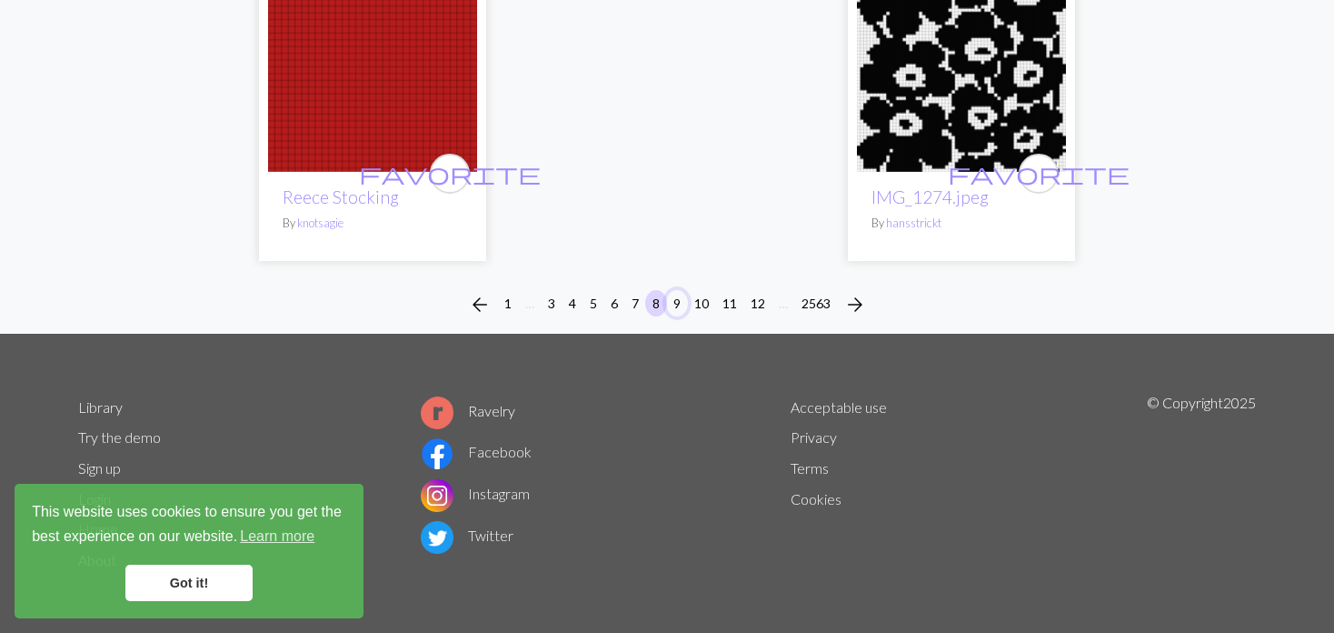
click at [676, 299] on button "9" at bounding box center [677, 303] width 22 height 26
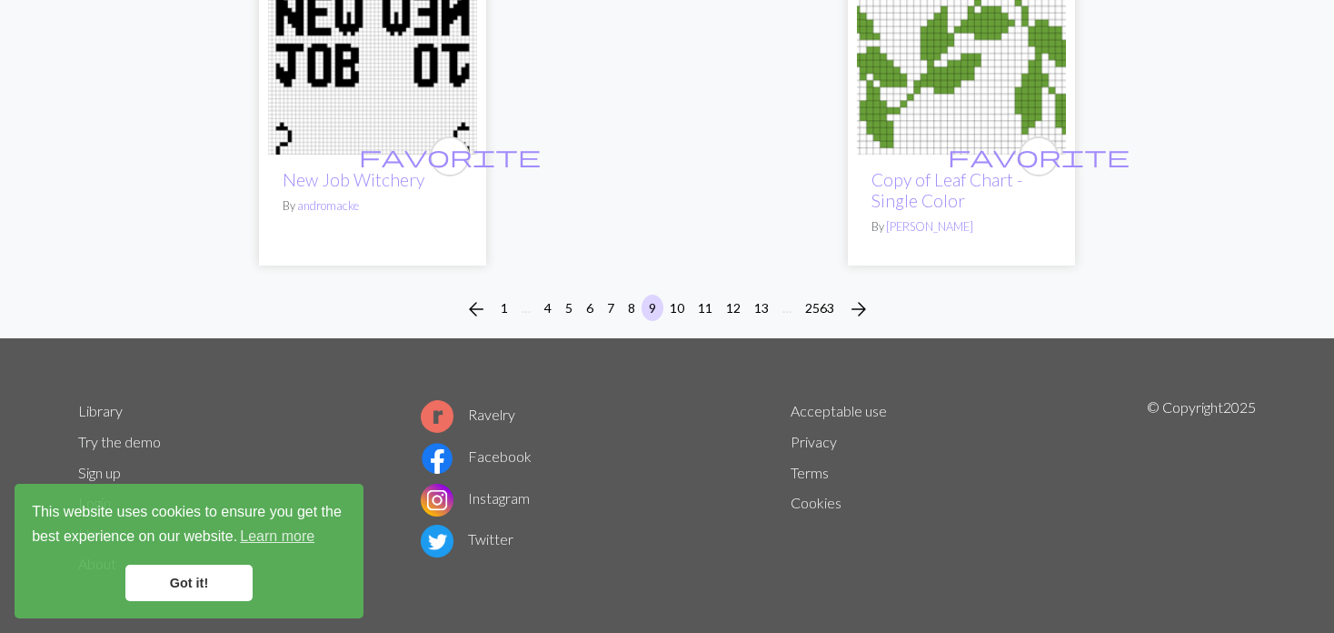
scroll to position [4786, 0]
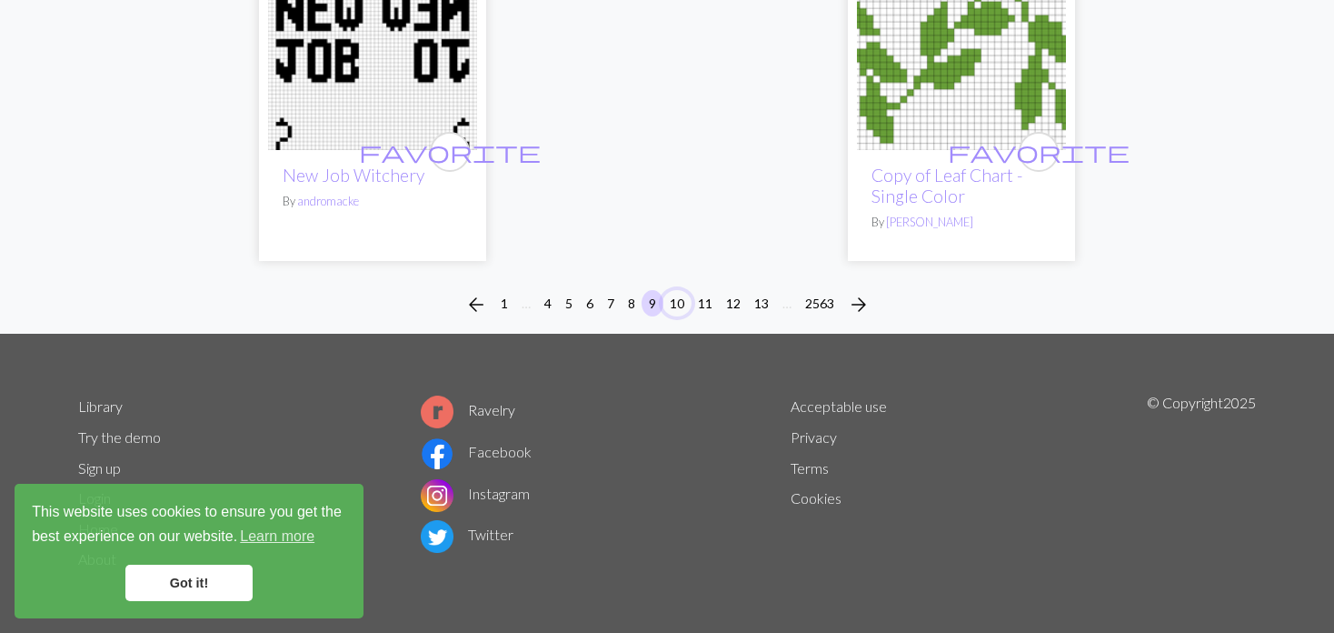
click at [682, 303] on button "10" at bounding box center [677, 303] width 29 height 26
